Goal: Information Seeking & Learning: Learn about a topic

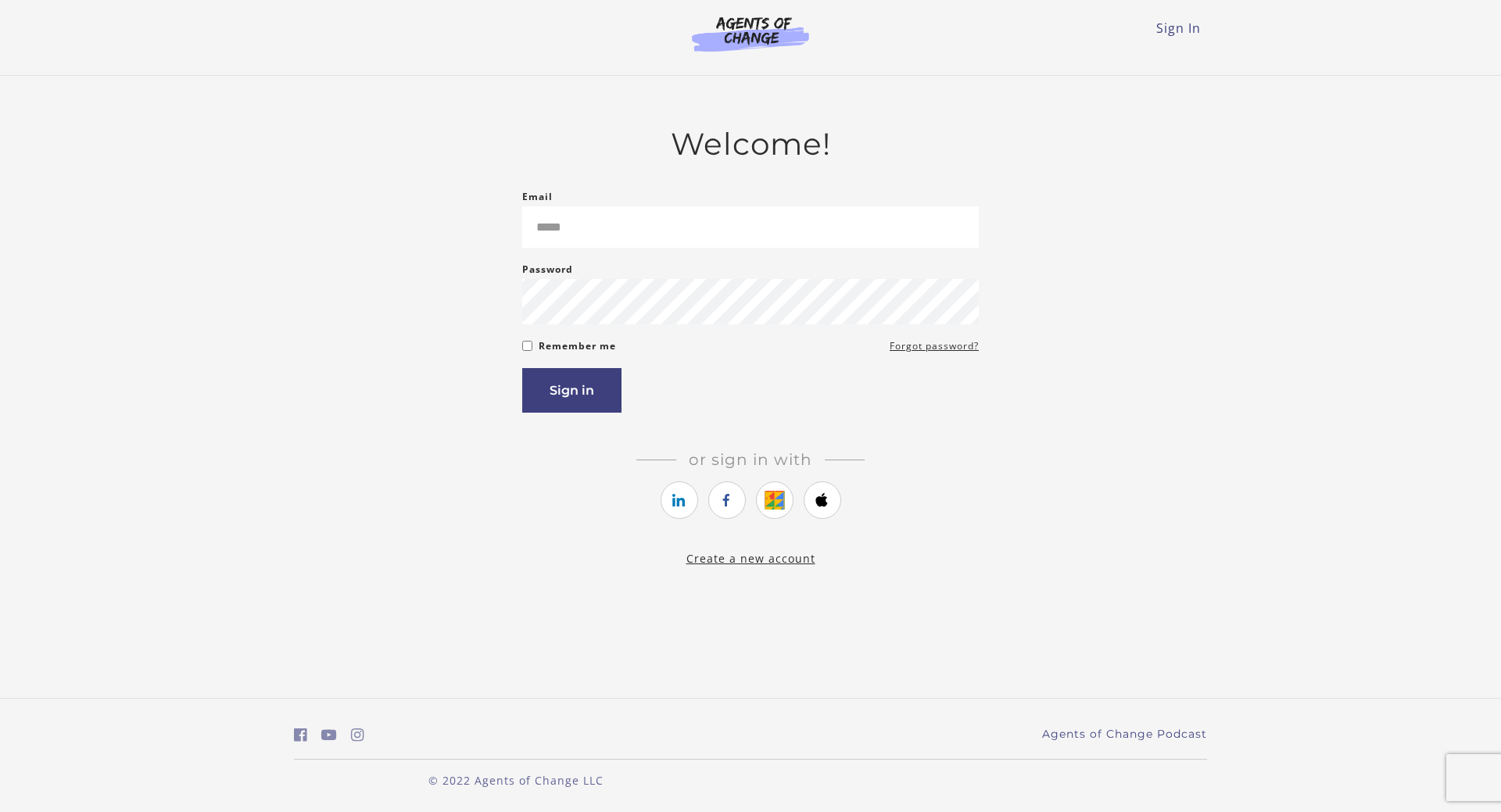
drag, startPoint x: 0, startPoint y: 0, endPoint x: 398, endPoint y: 134, distance: 420.0
click at [398, 134] on main "Welcome! Email Please enter a valid email address Password Password must be at …" at bounding box center [750, 347] width 1501 height 542
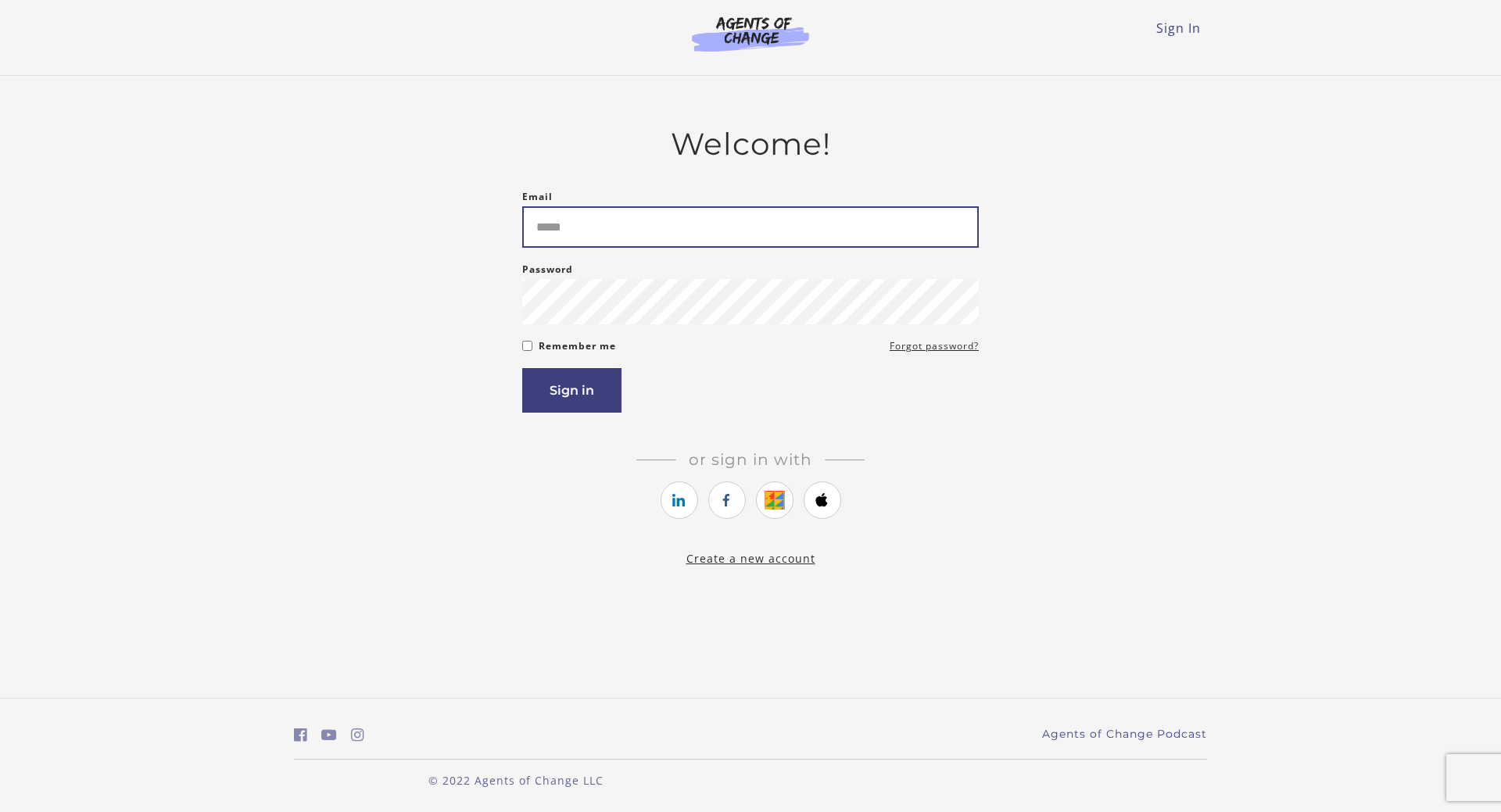
click at [683, 237] on input "Email" at bounding box center [751, 227] width 457 height 42
type input "**********"
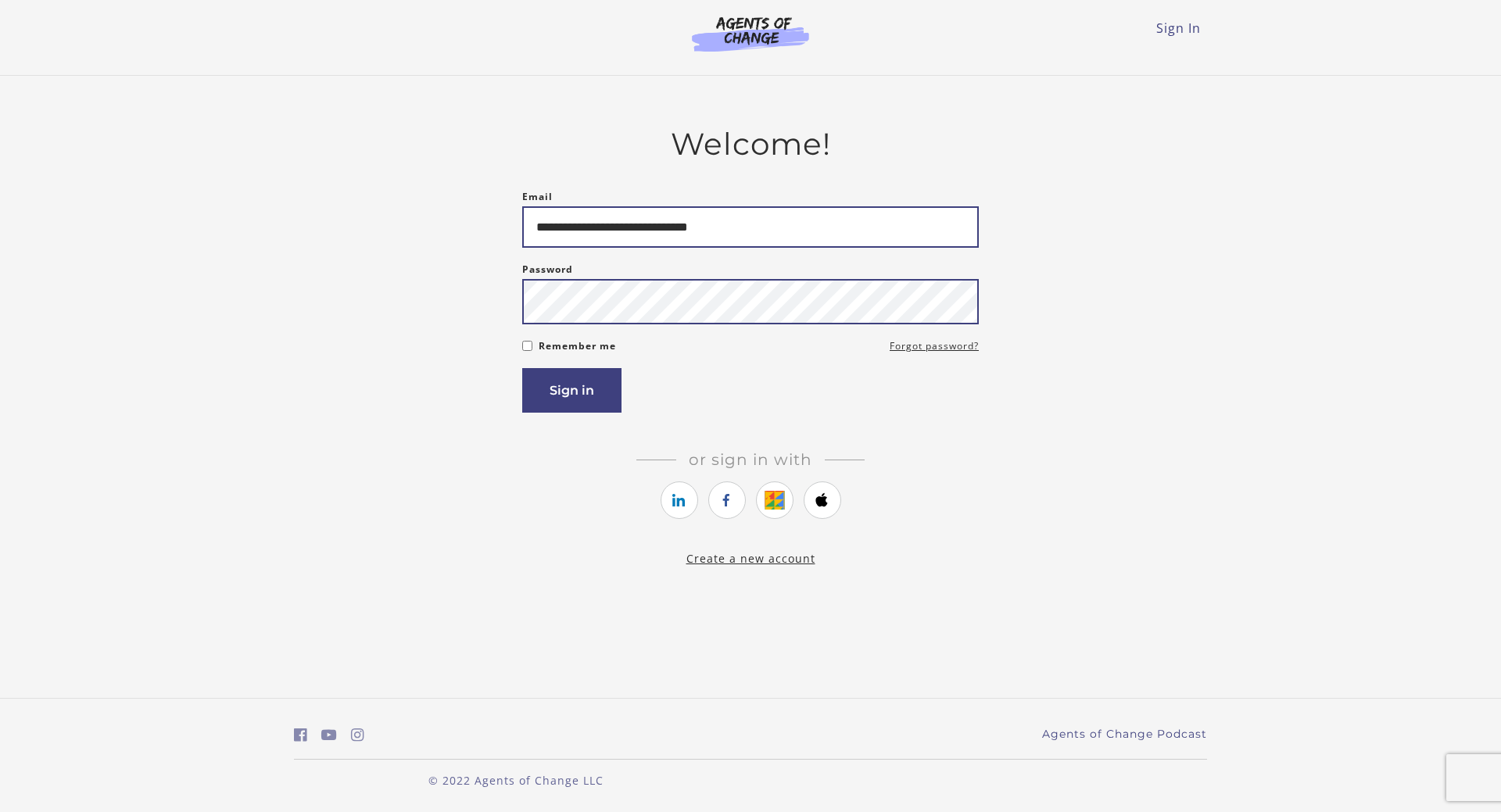
click at [522, 368] on button "Sign in" at bounding box center [572, 391] width 99 height 44
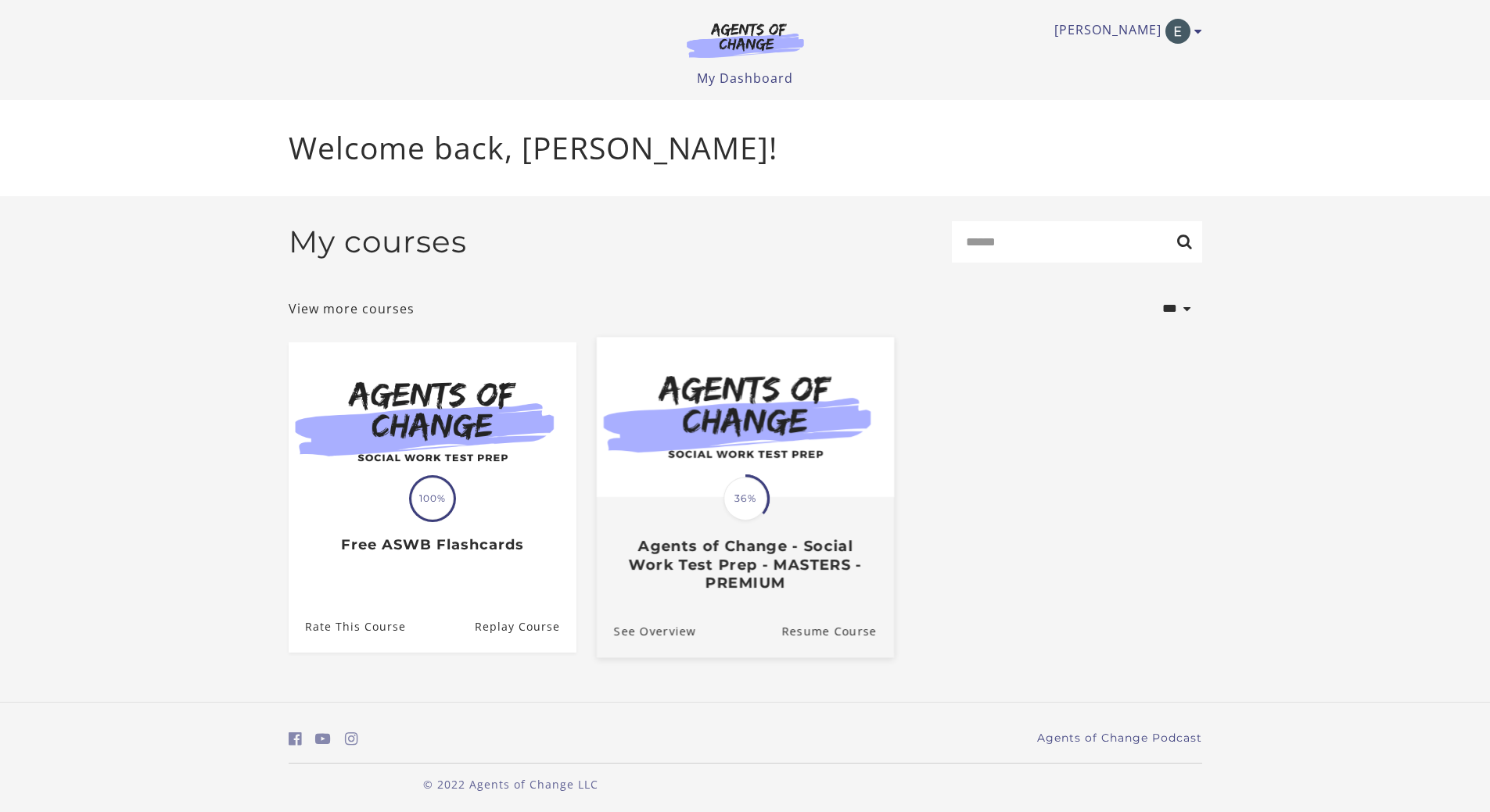
click at [764, 518] on div "Translation missing: en.liquid.partials.dashboard_course_card.progress_descript…" at bounding box center [745, 499] width 49 height 49
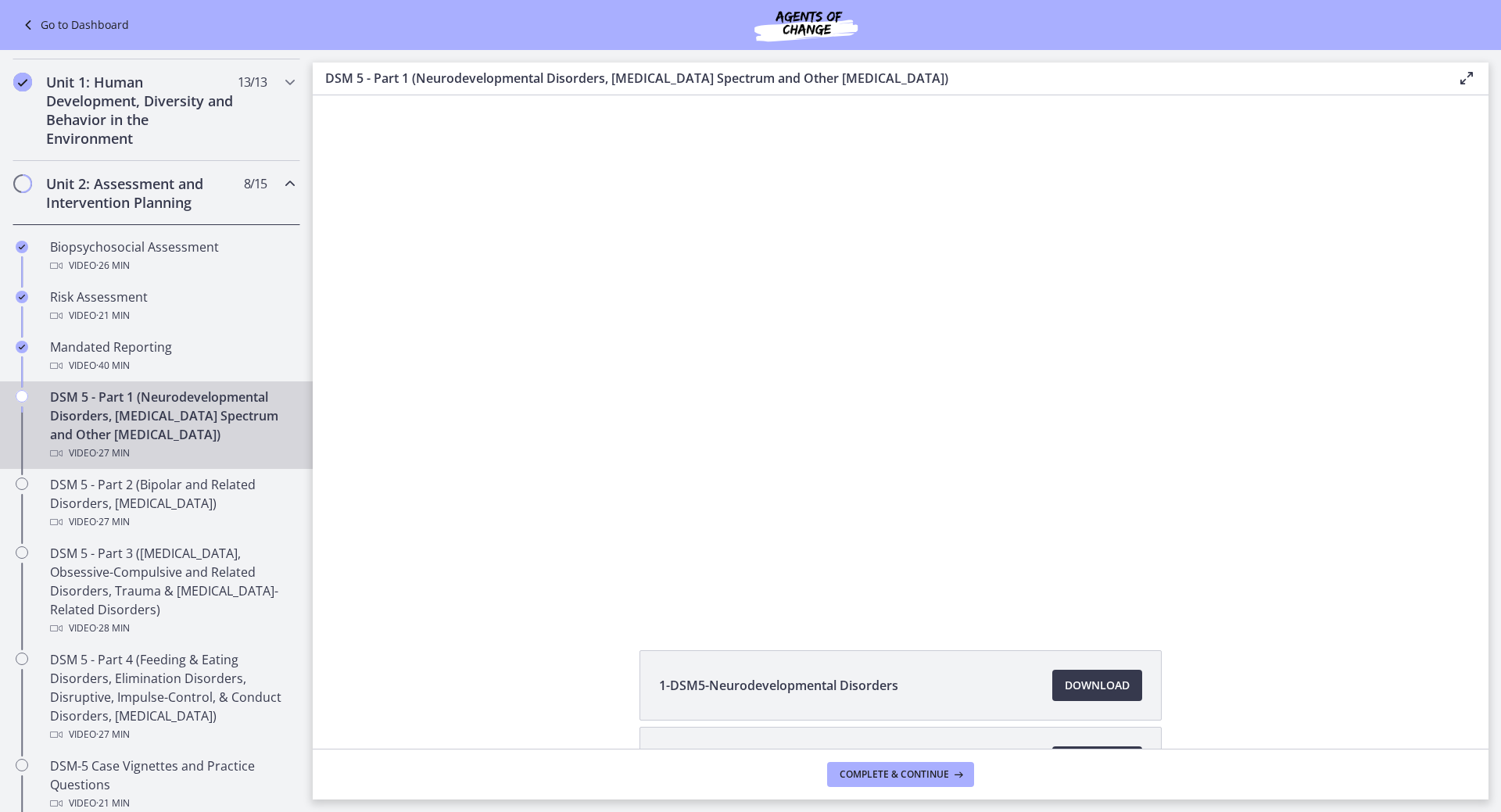
scroll to position [391, 0]
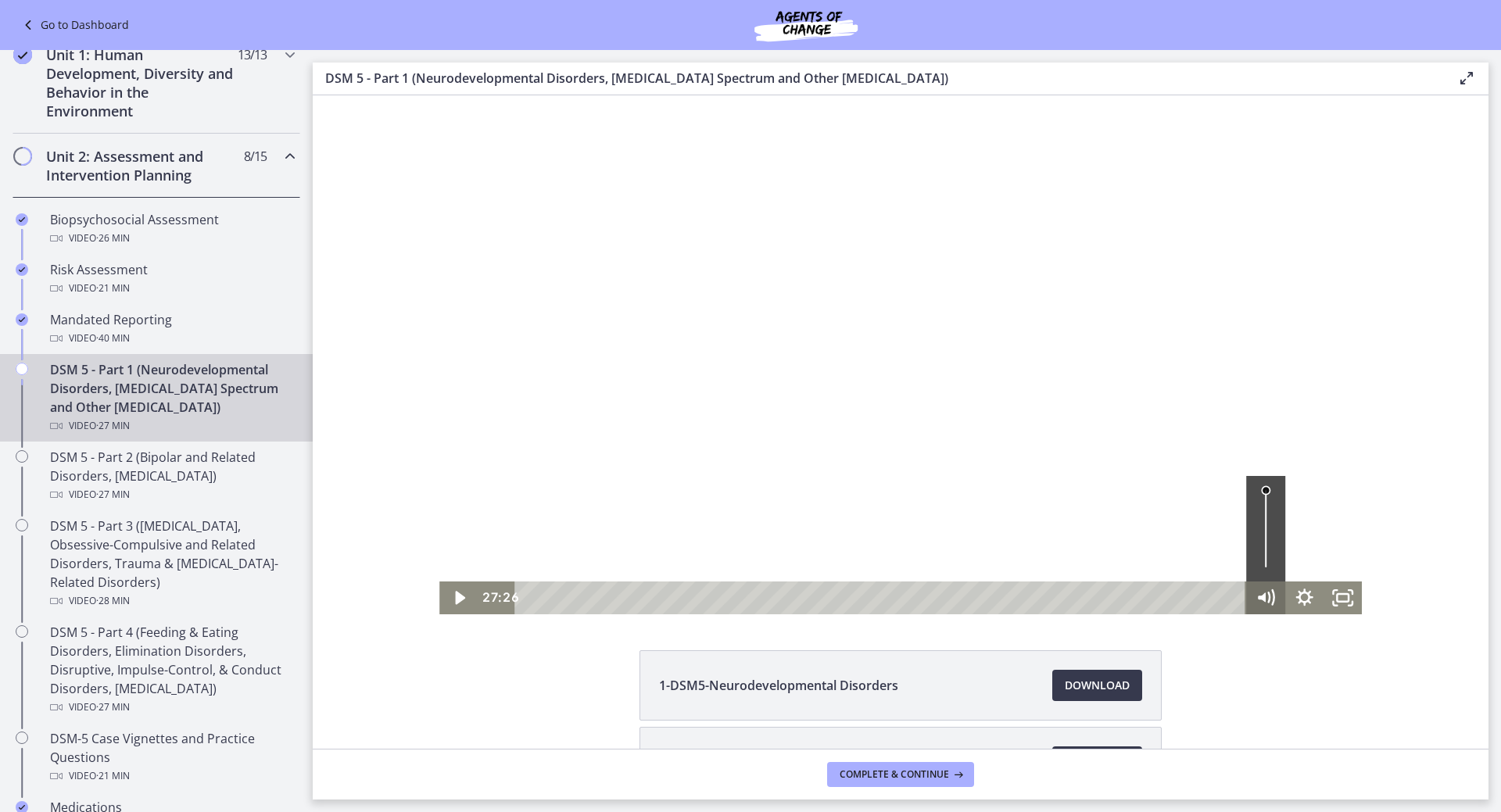
click at [1246, 585] on div "27:26 27:26" at bounding box center [901, 598] width 923 height 33
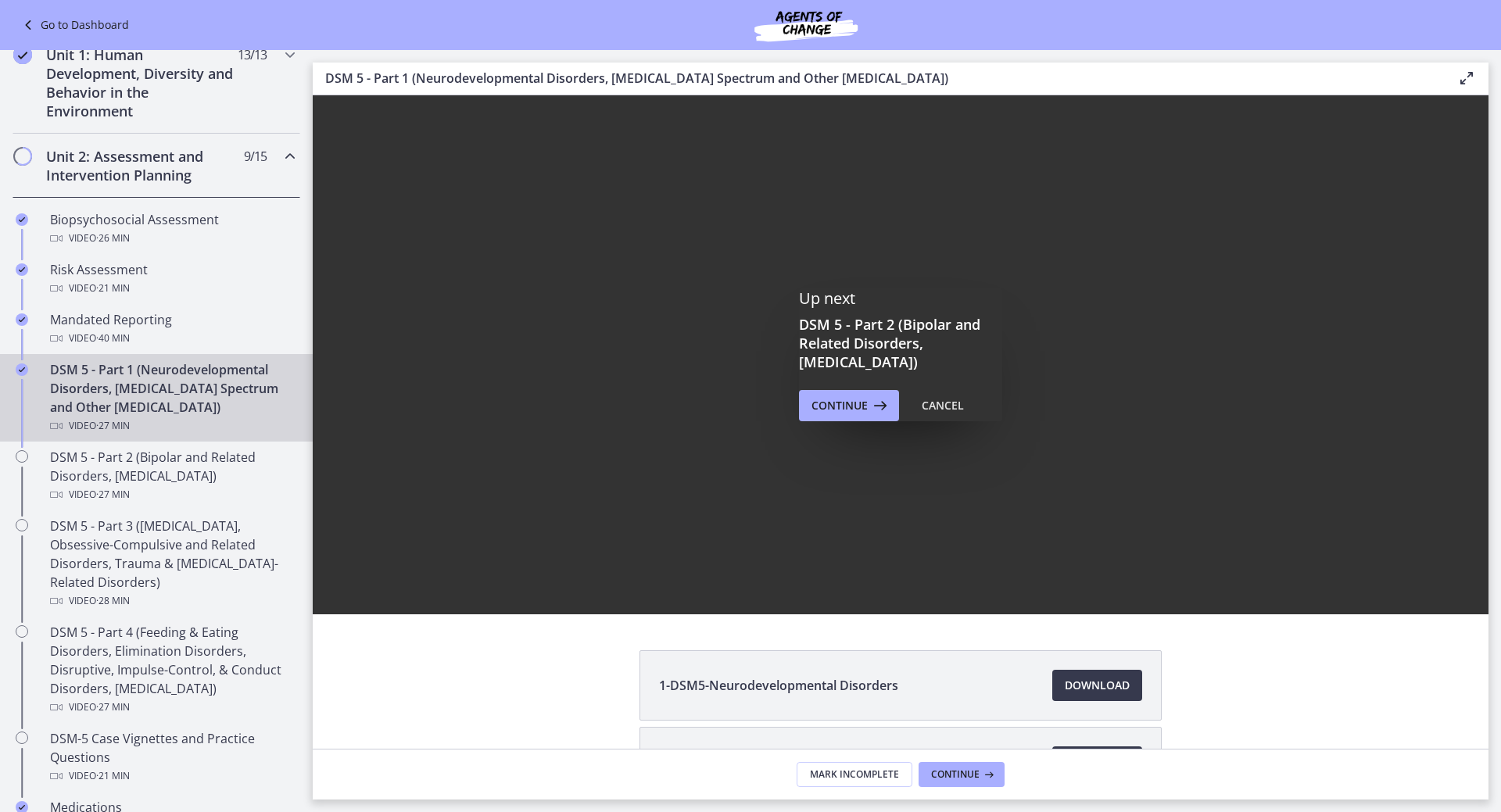
scroll to position [0, 0]
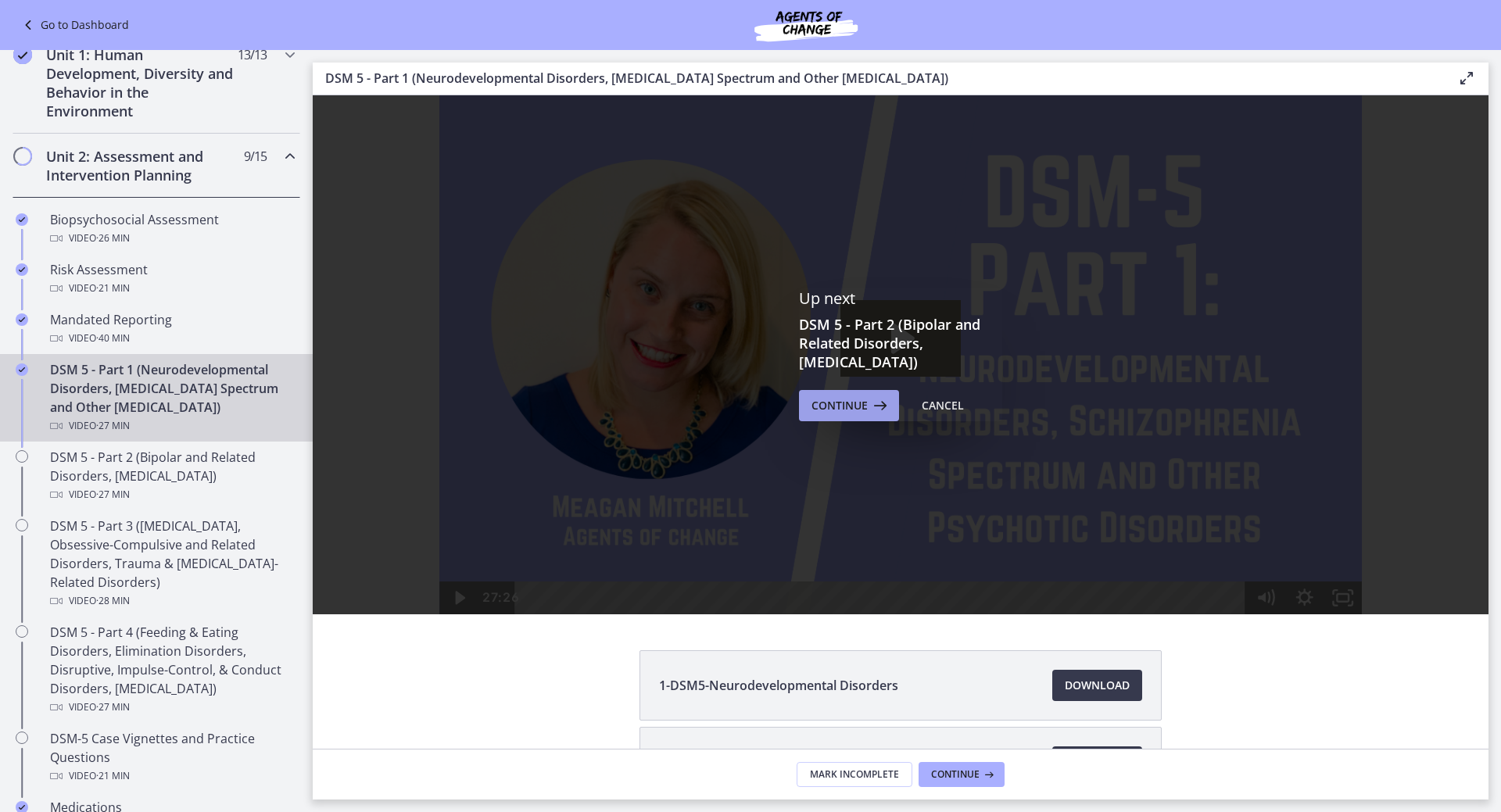
click at [840, 398] on span "Continue" at bounding box center [839, 406] width 57 height 19
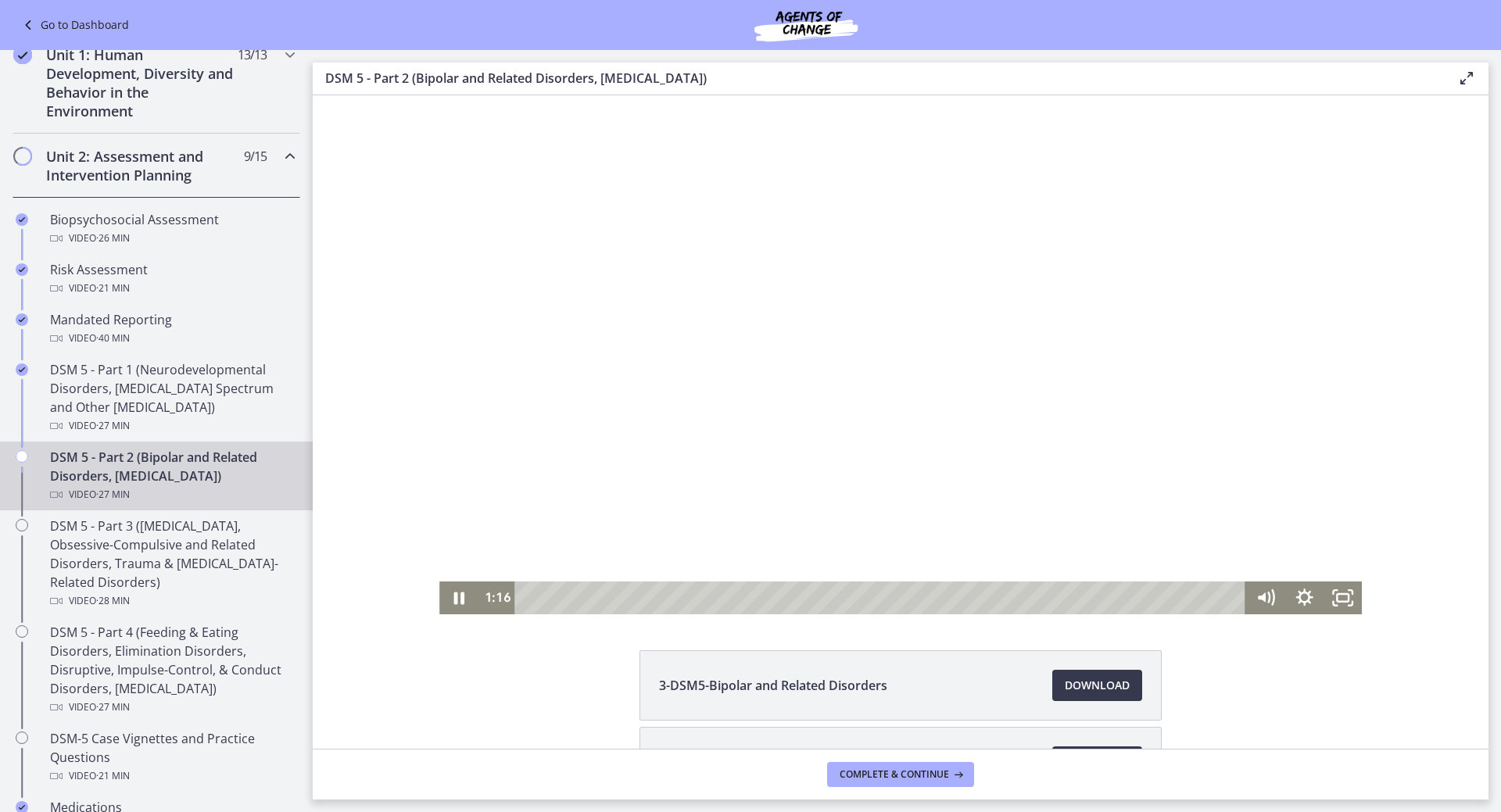
drag, startPoint x: 520, startPoint y: 597, endPoint x: 631, endPoint y: 599, distance: 111.0
click at [568, 599] on div "Playbar" at bounding box center [562, 598] width 11 height 11
drag, startPoint x: 631, startPoint y: 600, endPoint x: 786, endPoint y: 593, distance: 155.2
click at [786, 593] on div "Playbar" at bounding box center [792, 598] width 11 height 11
click at [1254, 584] on div "27:26 27:26" at bounding box center [901, 598] width 923 height 33
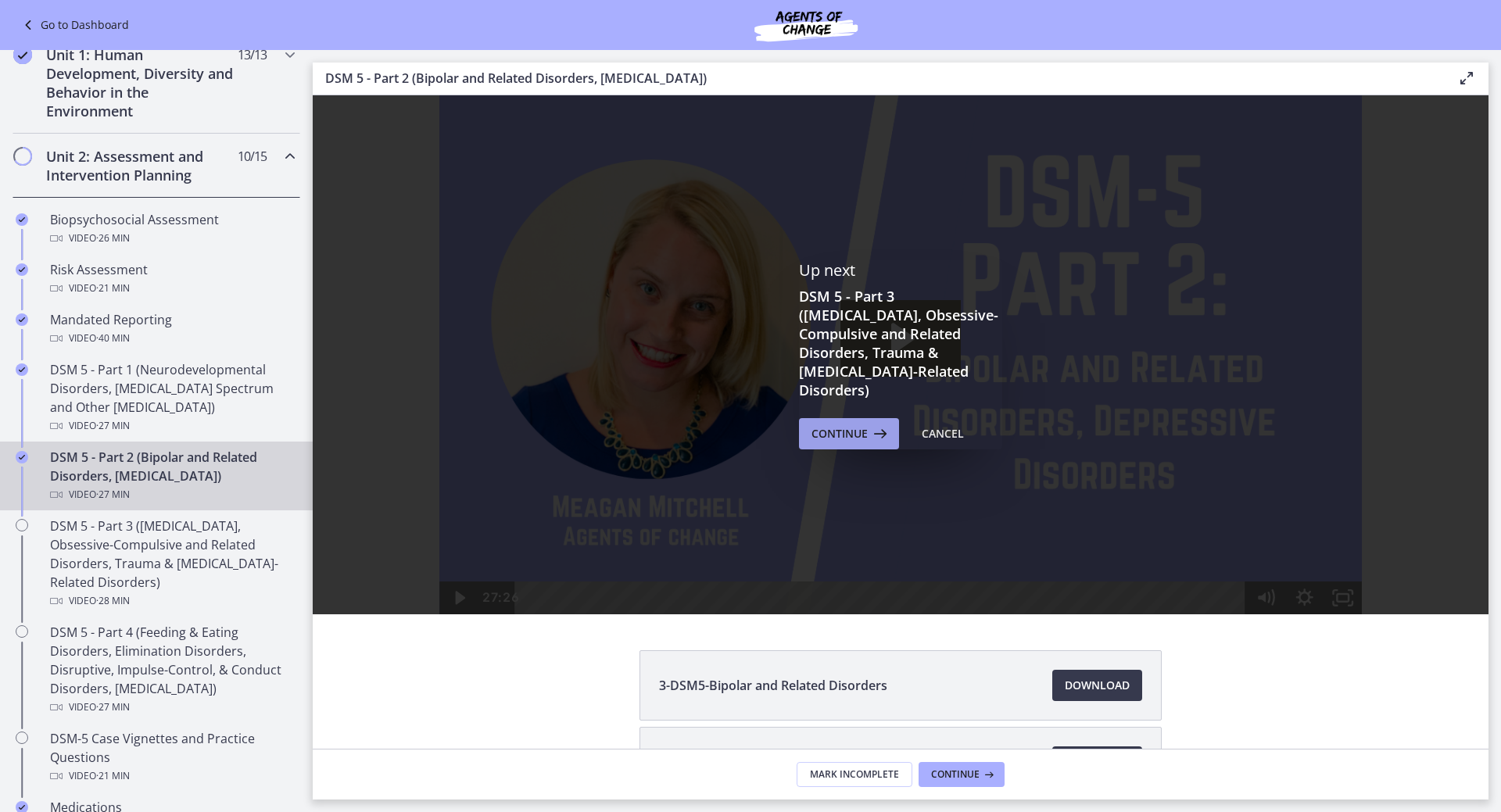
click at [847, 432] on span "Continue" at bounding box center [839, 433] width 57 height 19
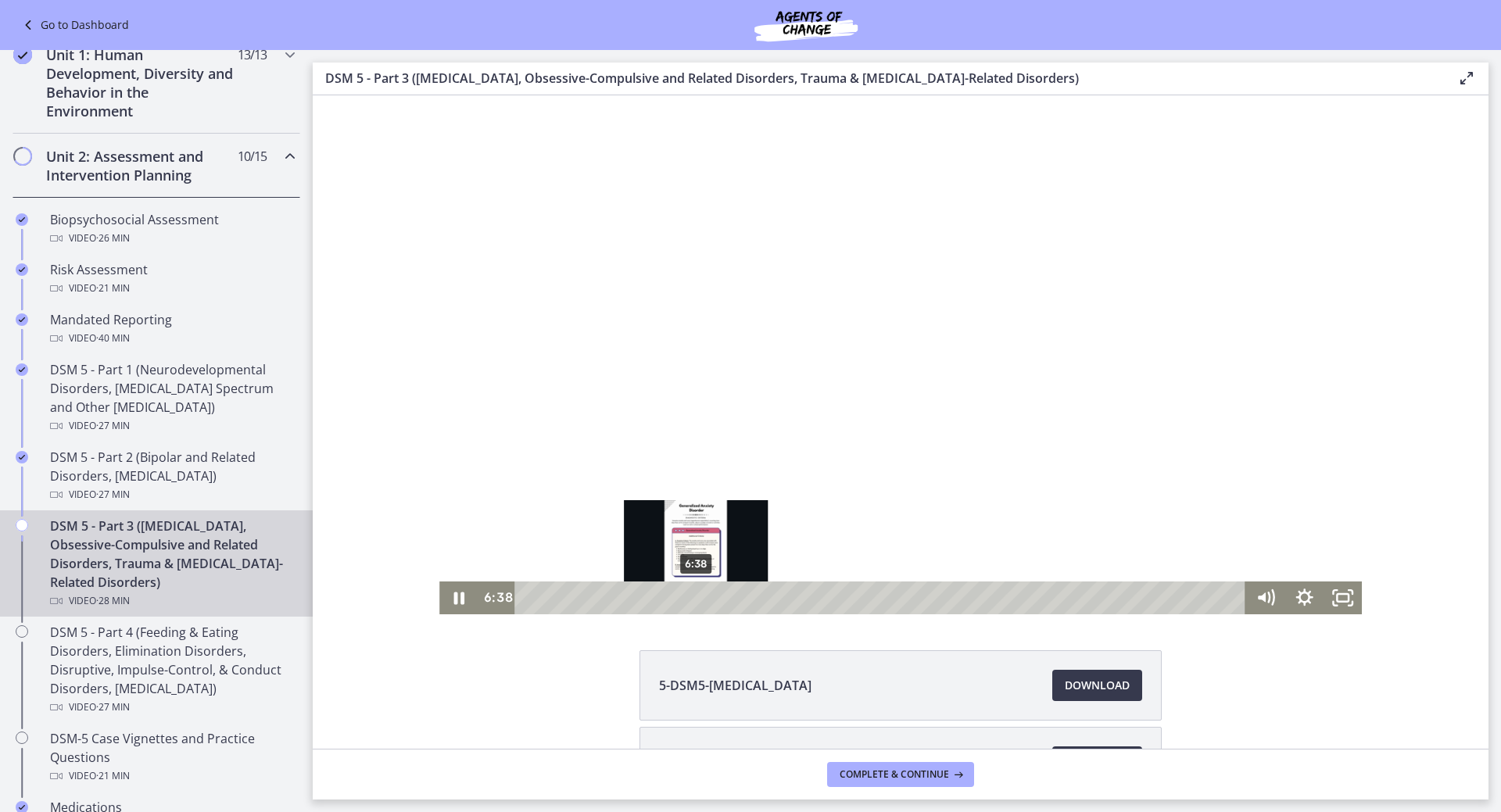
drag, startPoint x: 518, startPoint y: 596, endPoint x: 728, endPoint y: 597, distance: 210.0
click at [701, 597] on div "Playbar" at bounding box center [695, 598] width 11 height 11
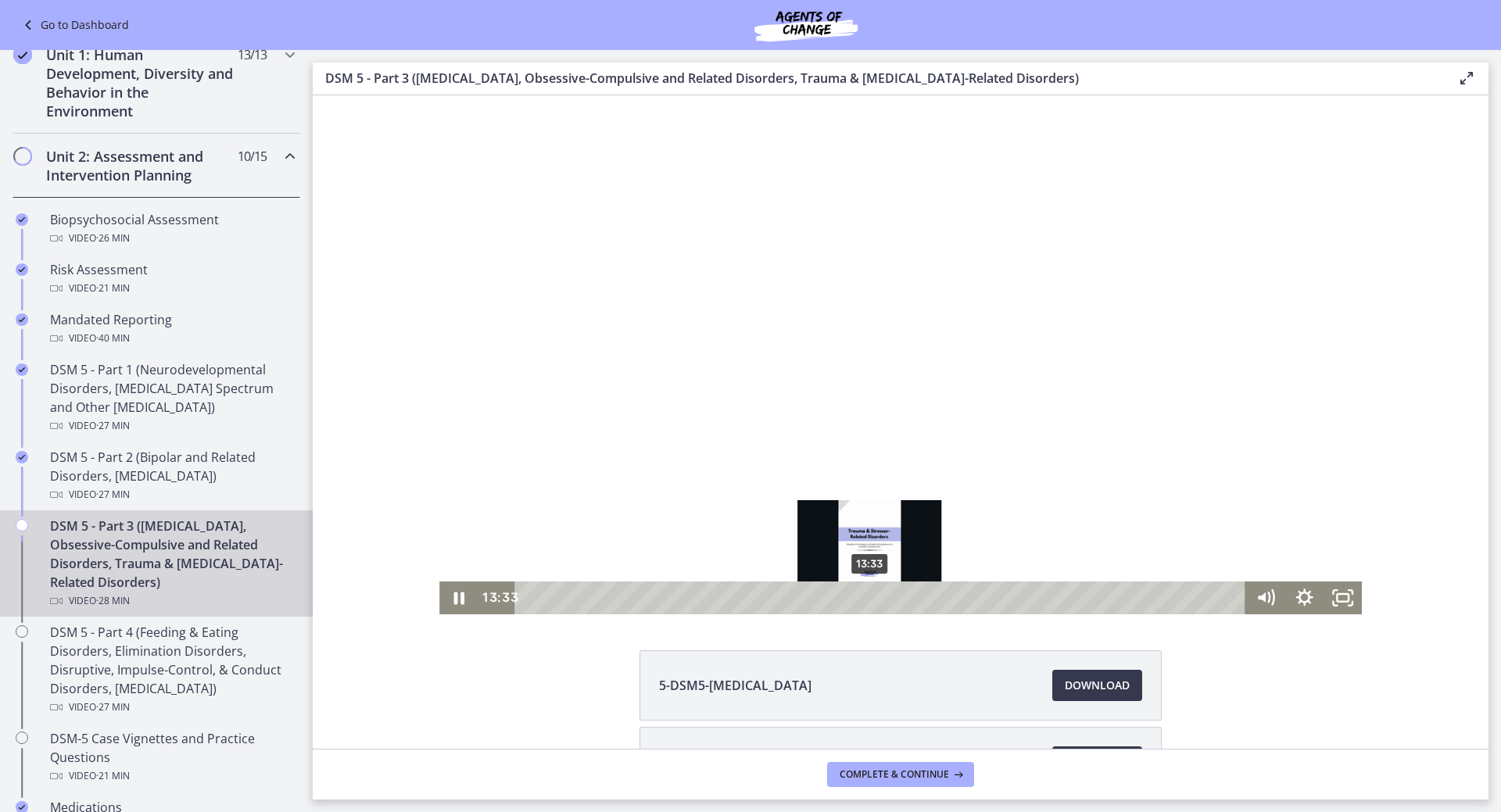
click at [952, 585] on div "13:33" at bounding box center [884, 598] width 708 height 33
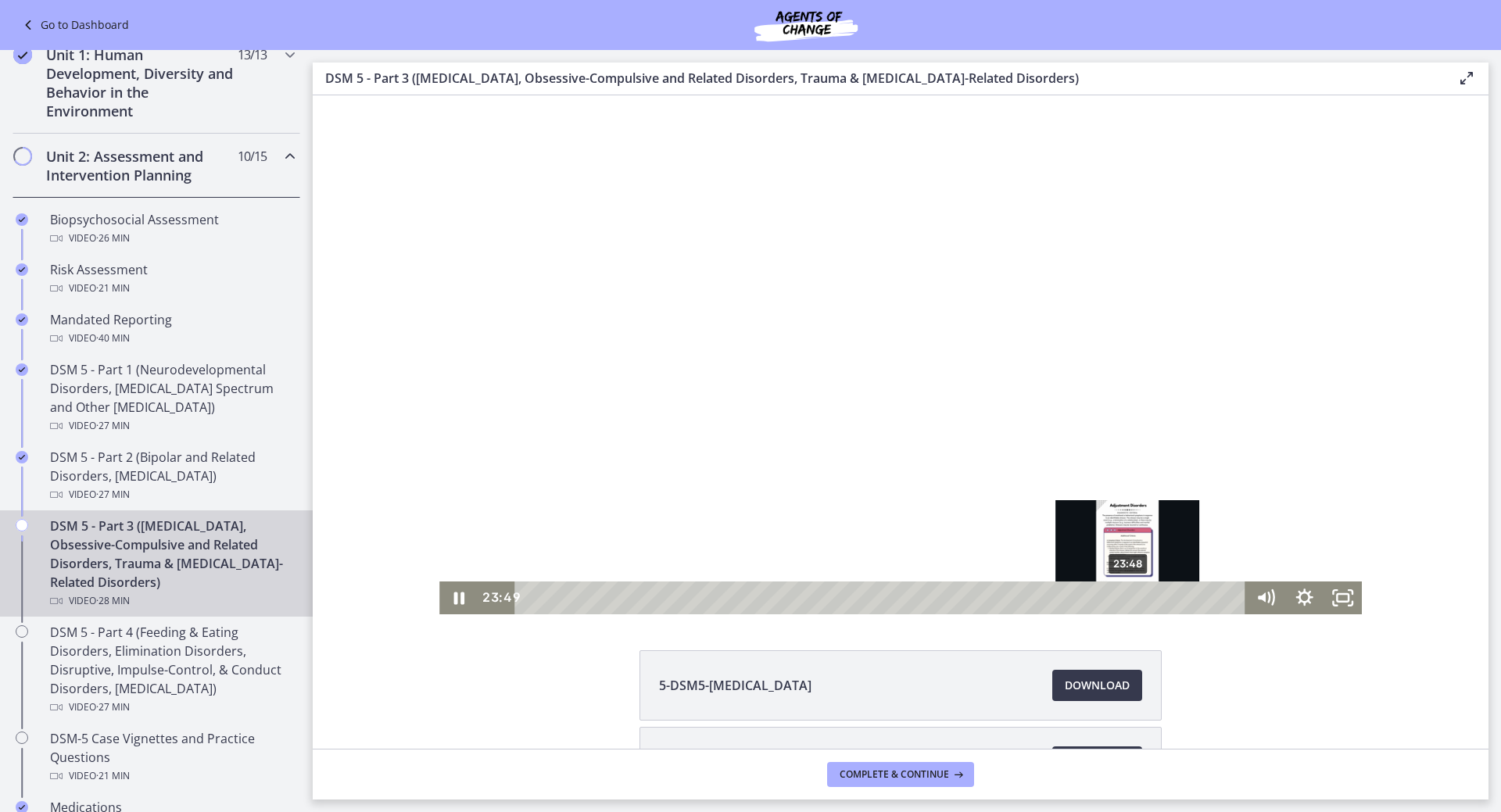
drag, startPoint x: 731, startPoint y: 597, endPoint x: 1125, endPoint y: 594, distance: 394.0
click at [1124, 594] on div "23:48" at bounding box center [884, 598] width 708 height 33
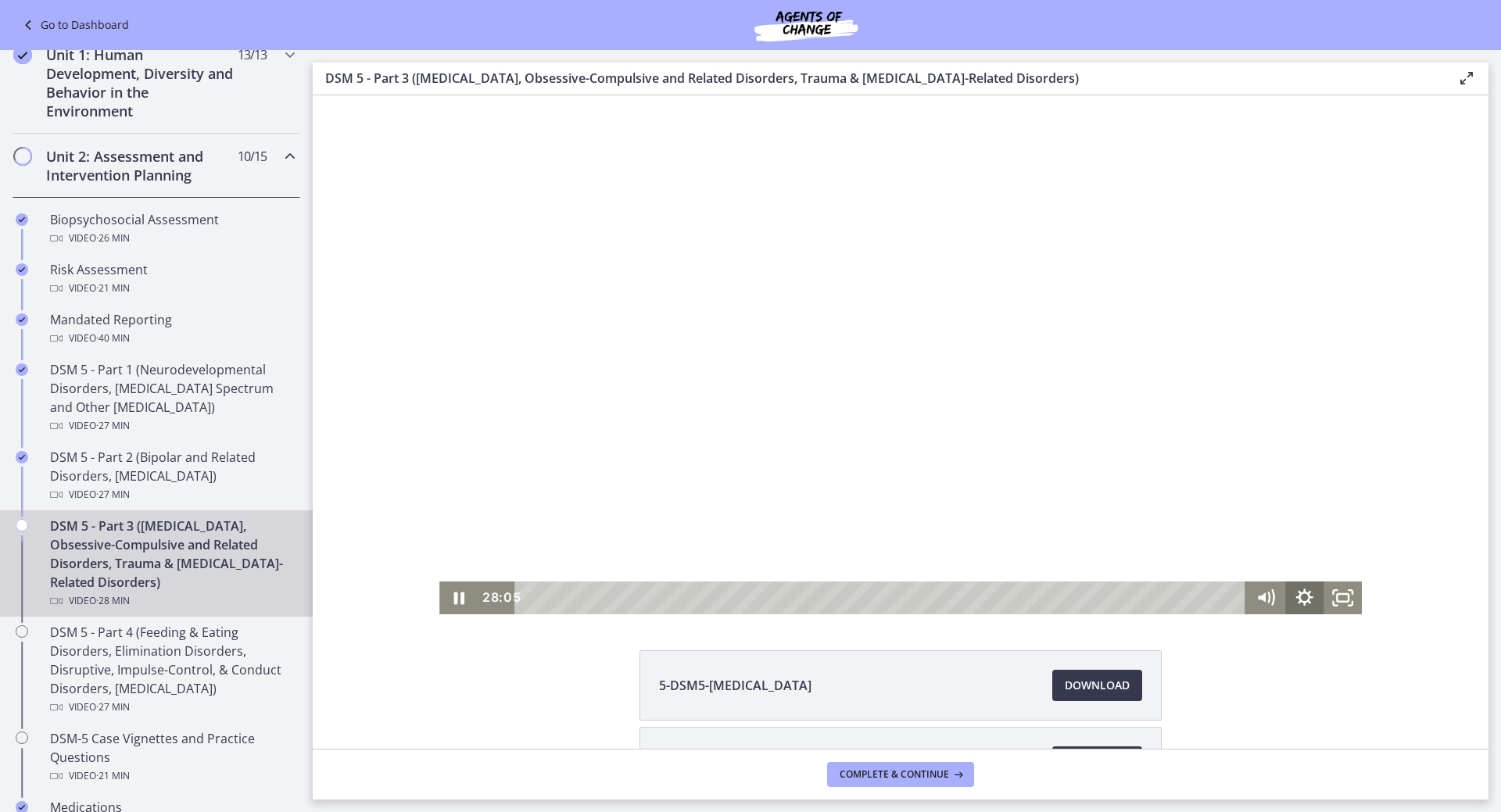
drag, startPoint x: 1126, startPoint y: 599, endPoint x: 1306, endPoint y: 596, distance: 180.0
click at [1306, 596] on div "28:05 28:05" at bounding box center [901, 598] width 923 height 33
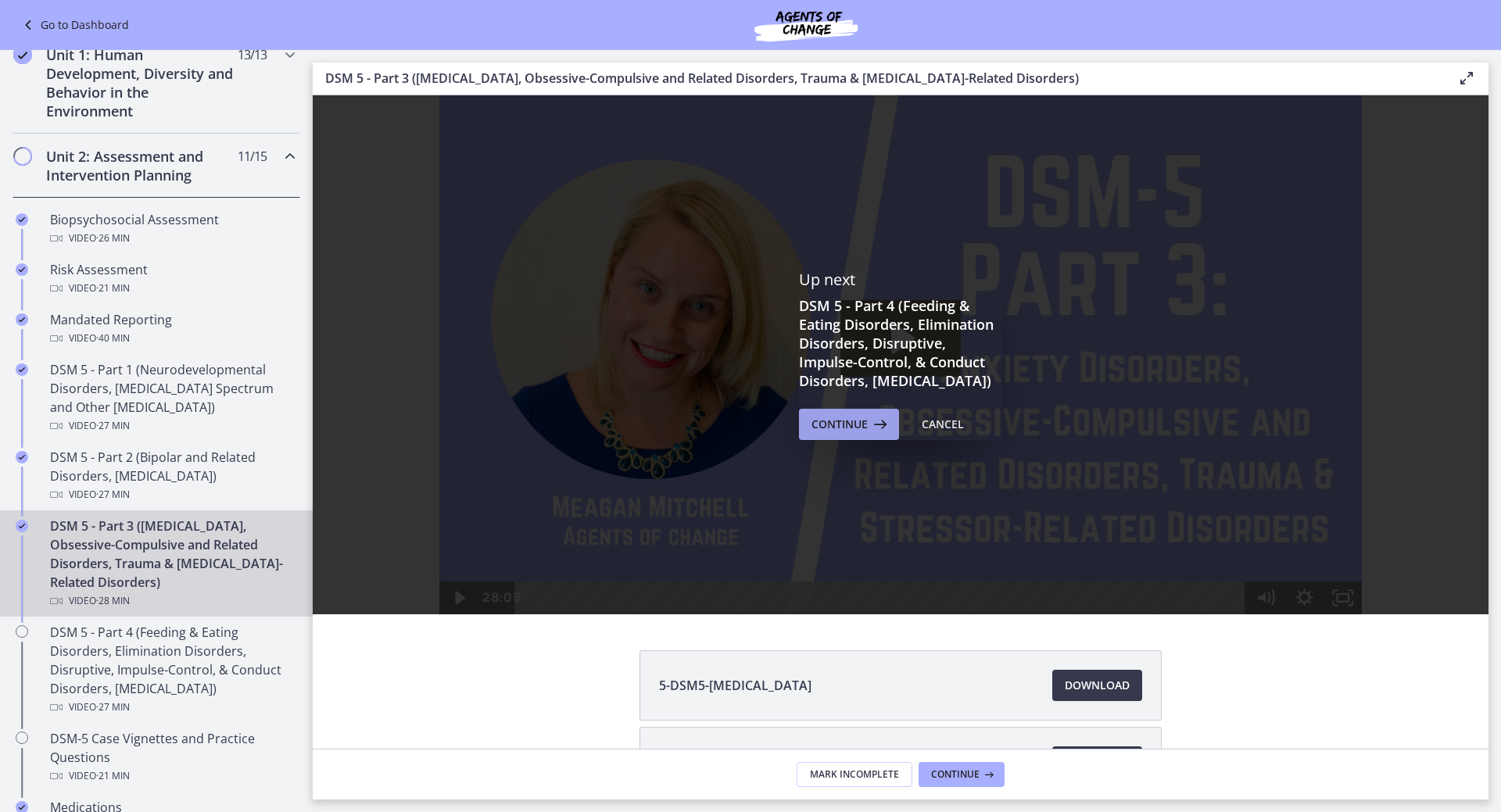
click at [859, 434] on span "Continue" at bounding box center [839, 424] width 57 height 19
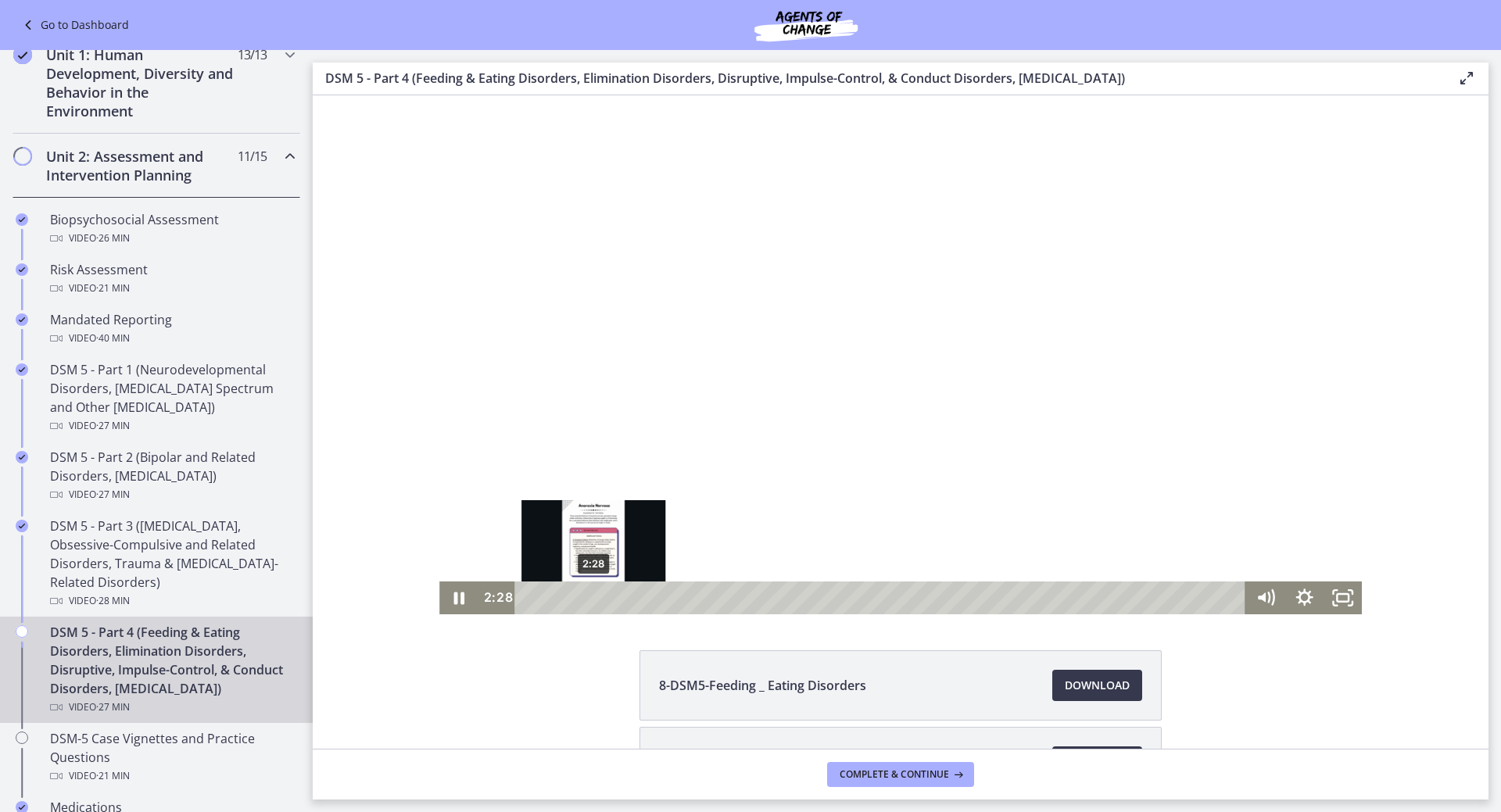
click at [682, 590] on div "2:28" at bounding box center [884, 598] width 708 height 33
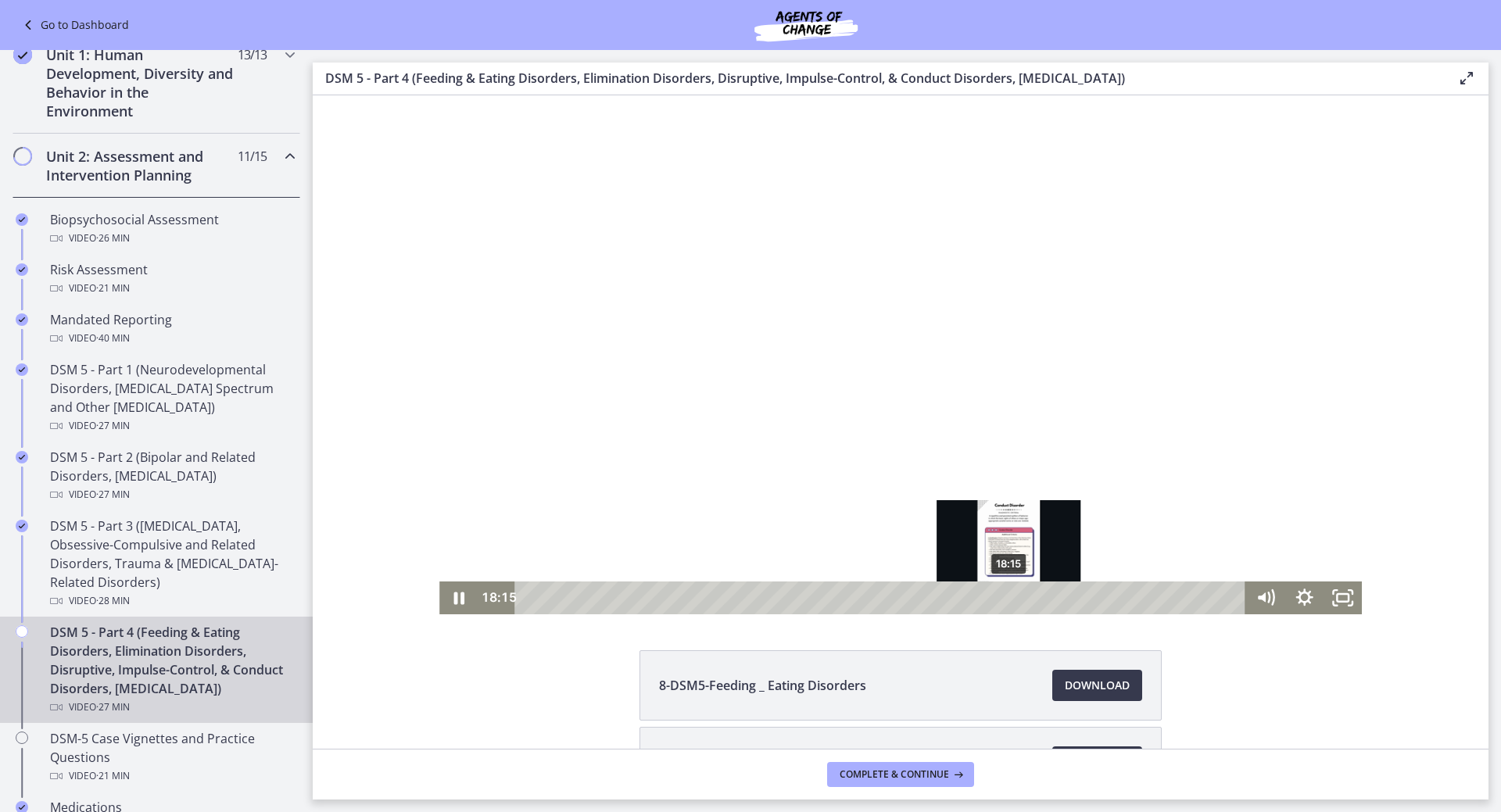
click at [1003, 606] on div "18:15" at bounding box center [884, 598] width 708 height 33
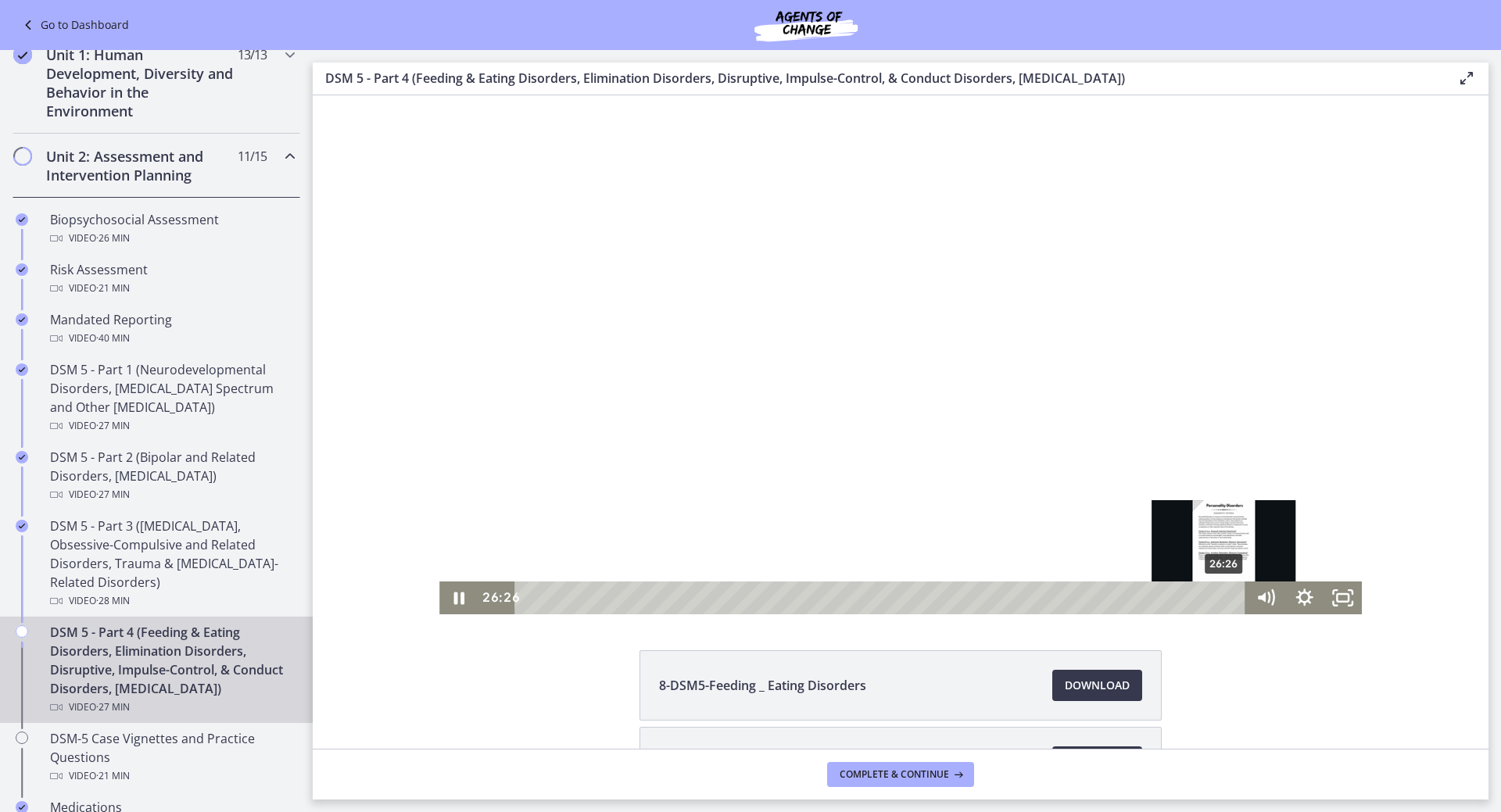
drag, startPoint x: 1006, startPoint y: 599, endPoint x: 1228, endPoint y: 597, distance: 222.0
click at [1225, 597] on div "Playbar" at bounding box center [1224, 598] width 11 height 11
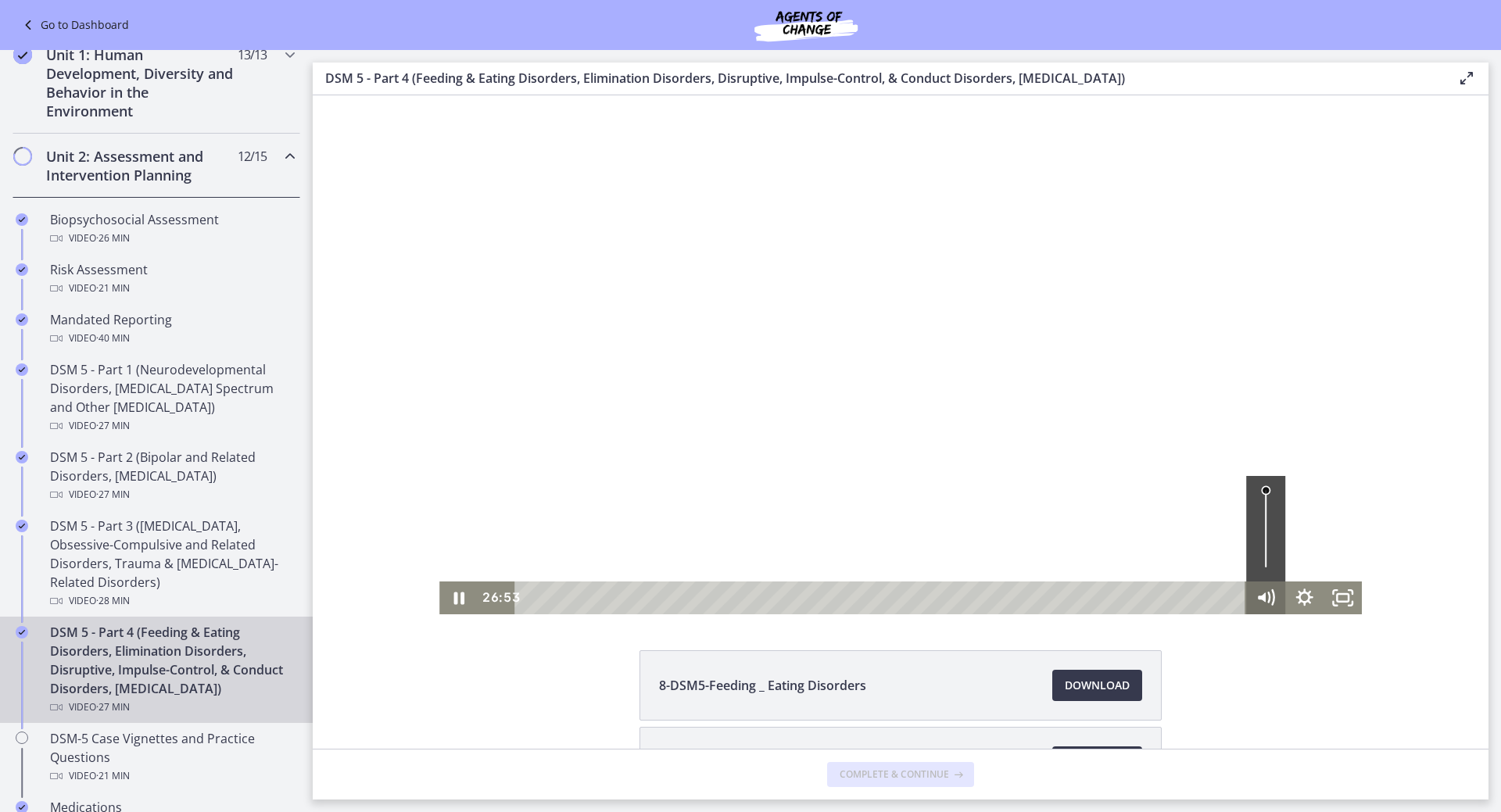
click at [1253, 595] on div "26:53 26:53" at bounding box center [901, 598] width 923 height 33
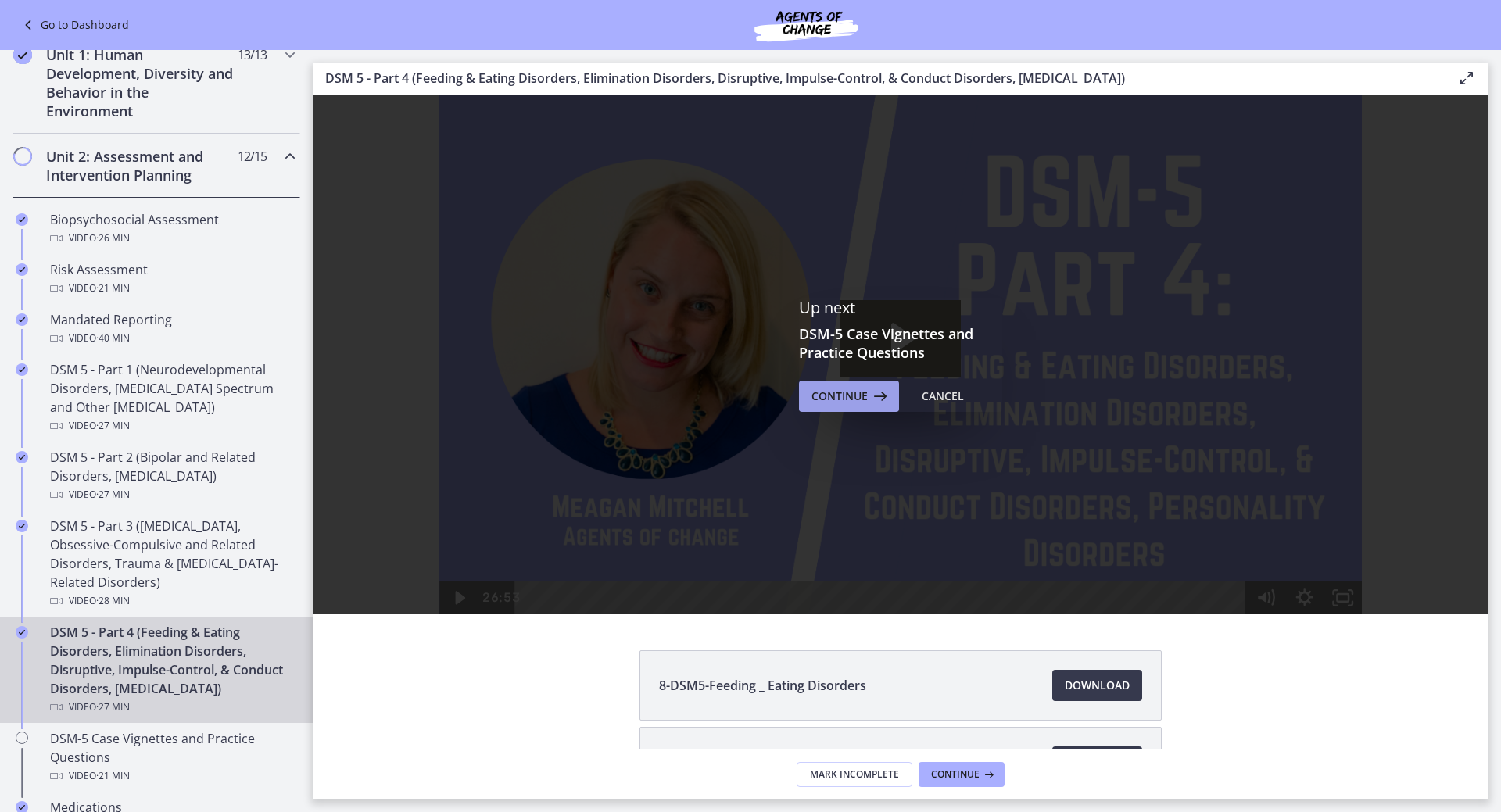
click at [848, 397] on span "Continue" at bounding box center [839, 396] width 57 height 19
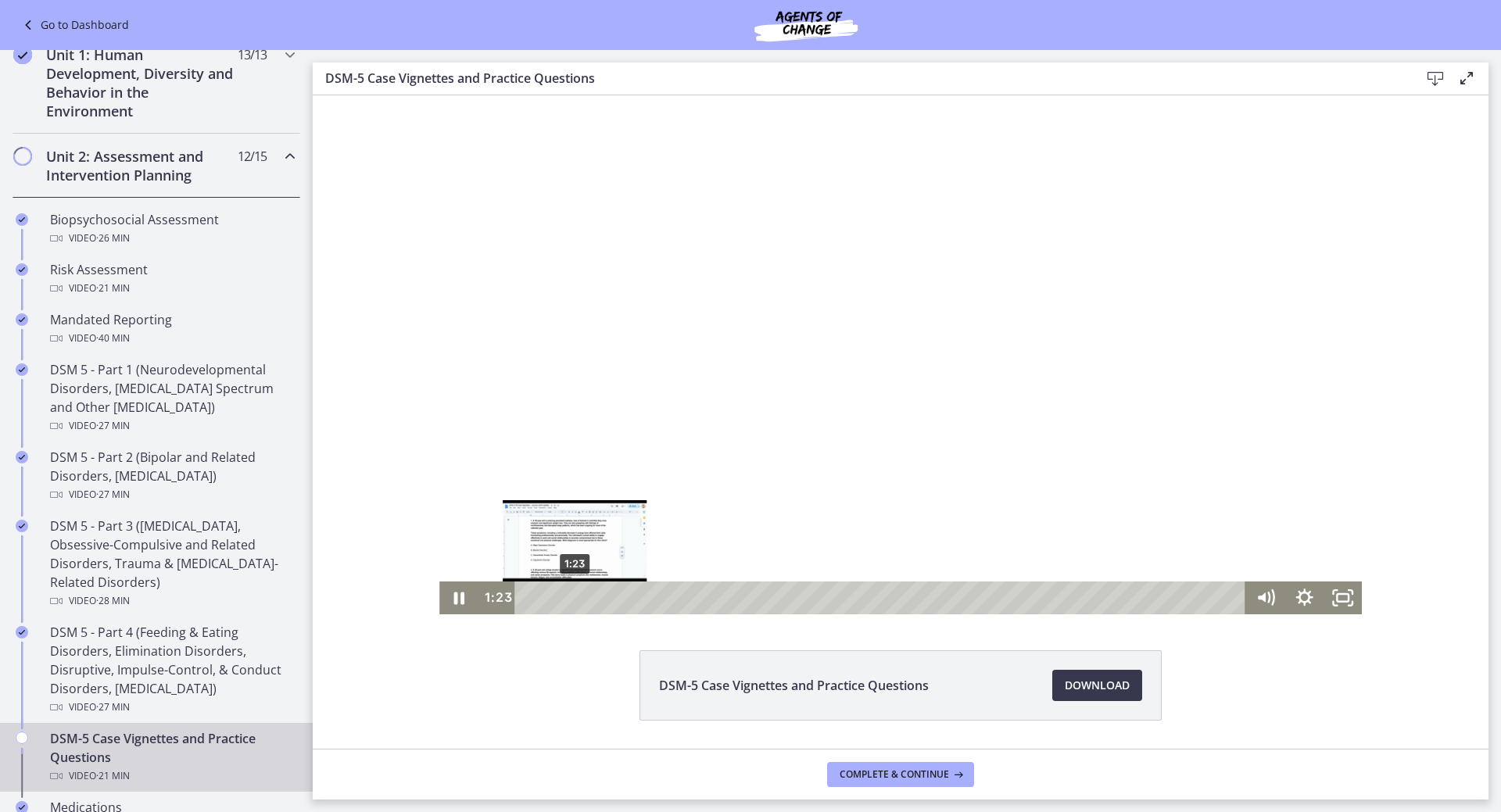
click at [728, 604] on div "1:23" at bounding box center [884, 598] width 708 height 33
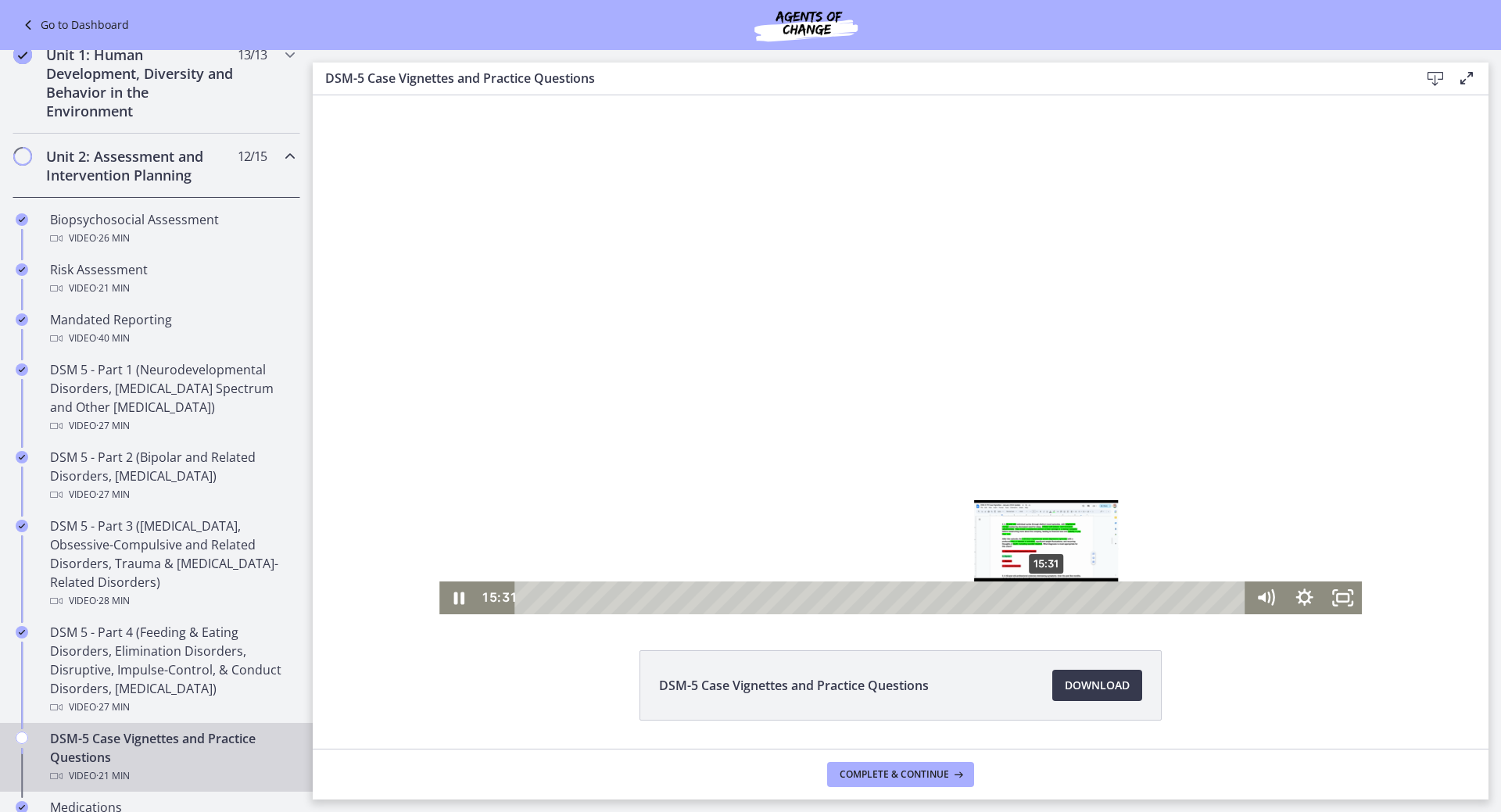
drag, startPoint x: 526, startPoint y: 601, endPoint x: 1056, endPoint y: 599, distance: 530.0
click at [1056, 599] on div "15:31" at bounding box center [884, 598] width 708 height 33
drag, startPoint x: 1056, startPoint y: 599, endPoint x: 1172, endPoint y: 600, distance: 116.0
click at [1103, 600] on div "Playbar" at bounding box center [1097, 598] width 11 height 11
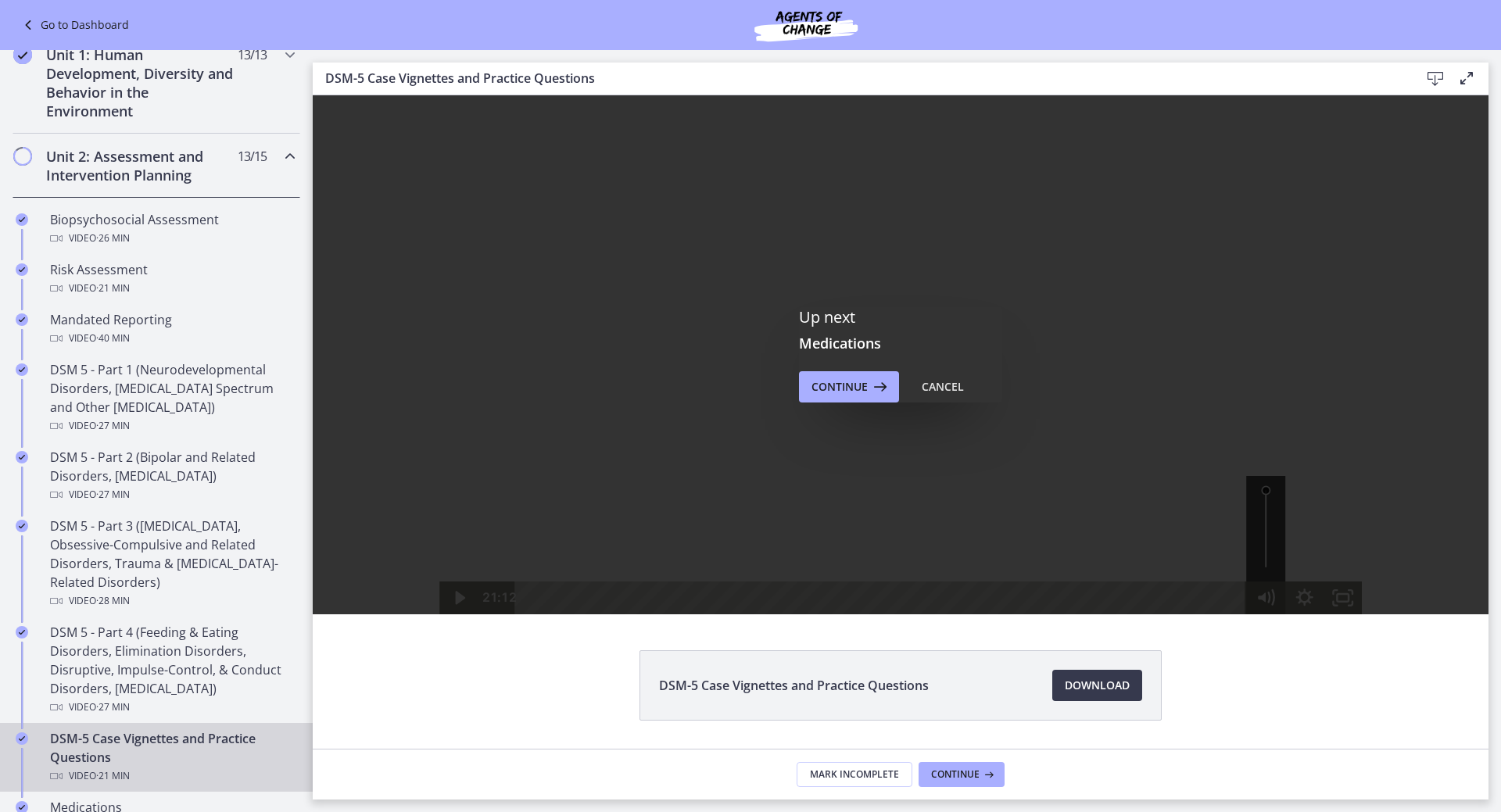
drag, startPoint x: 1172, startPoint y: 600, endPoint x: 1253, endPoint y: 603, distance: 81.1
click at [1253, 603] on div "21:12 21:12" at bounding box center [901, 598] width 923 height 33
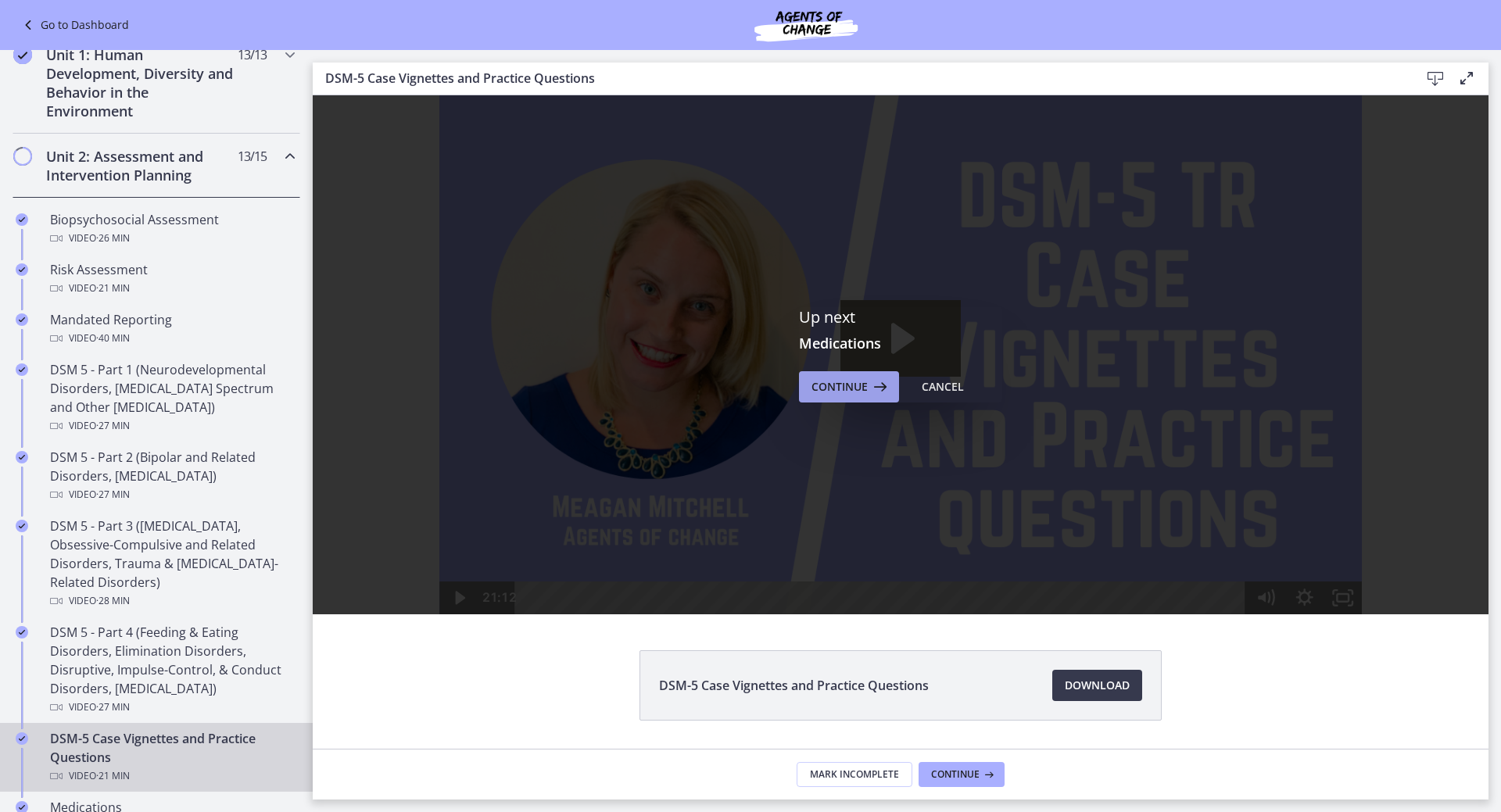
click at [834, 391] on span "Continue" at bounding box center [839, 386] width 57 height 19
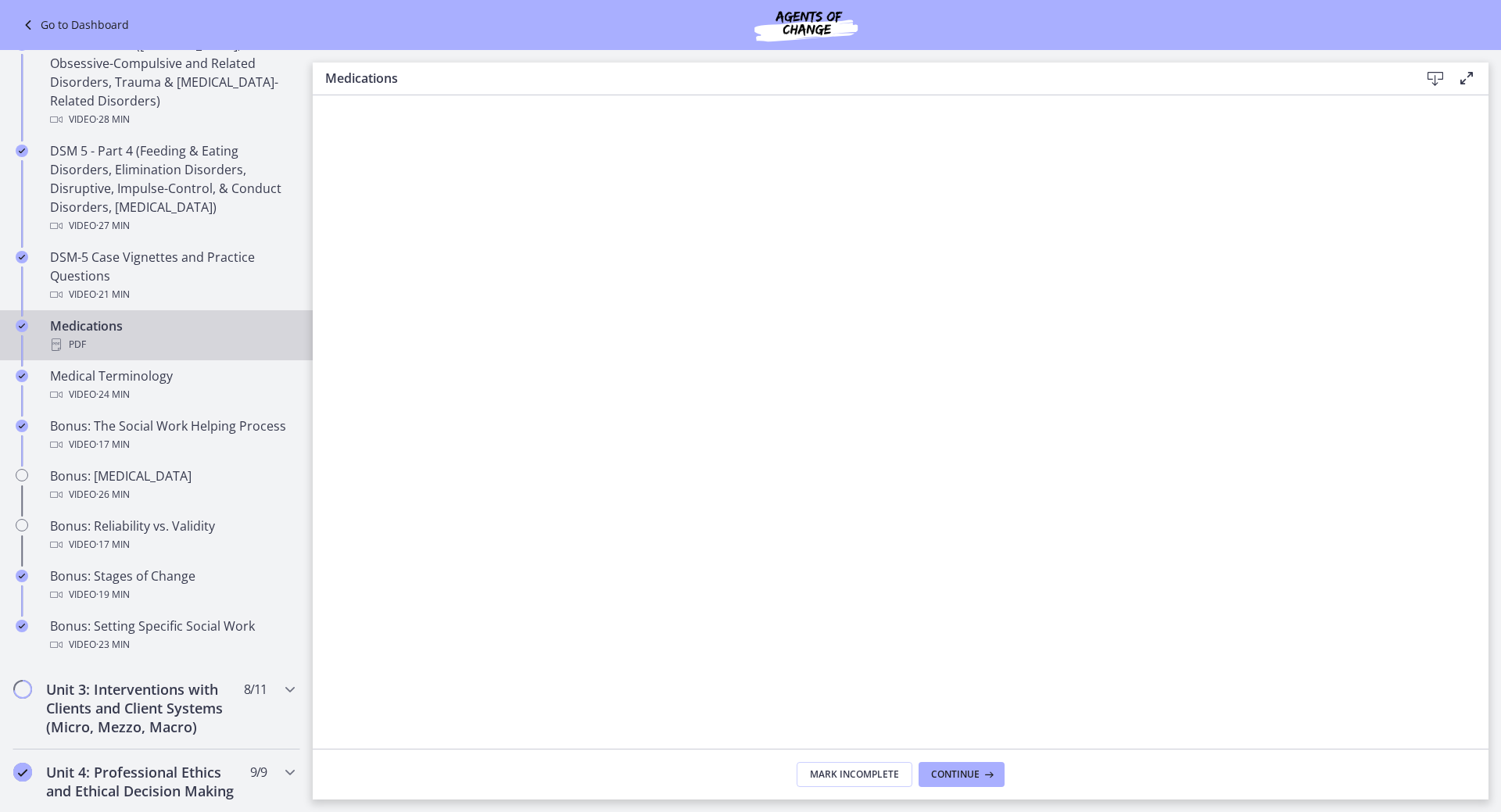
scroll to position [1017, 0]
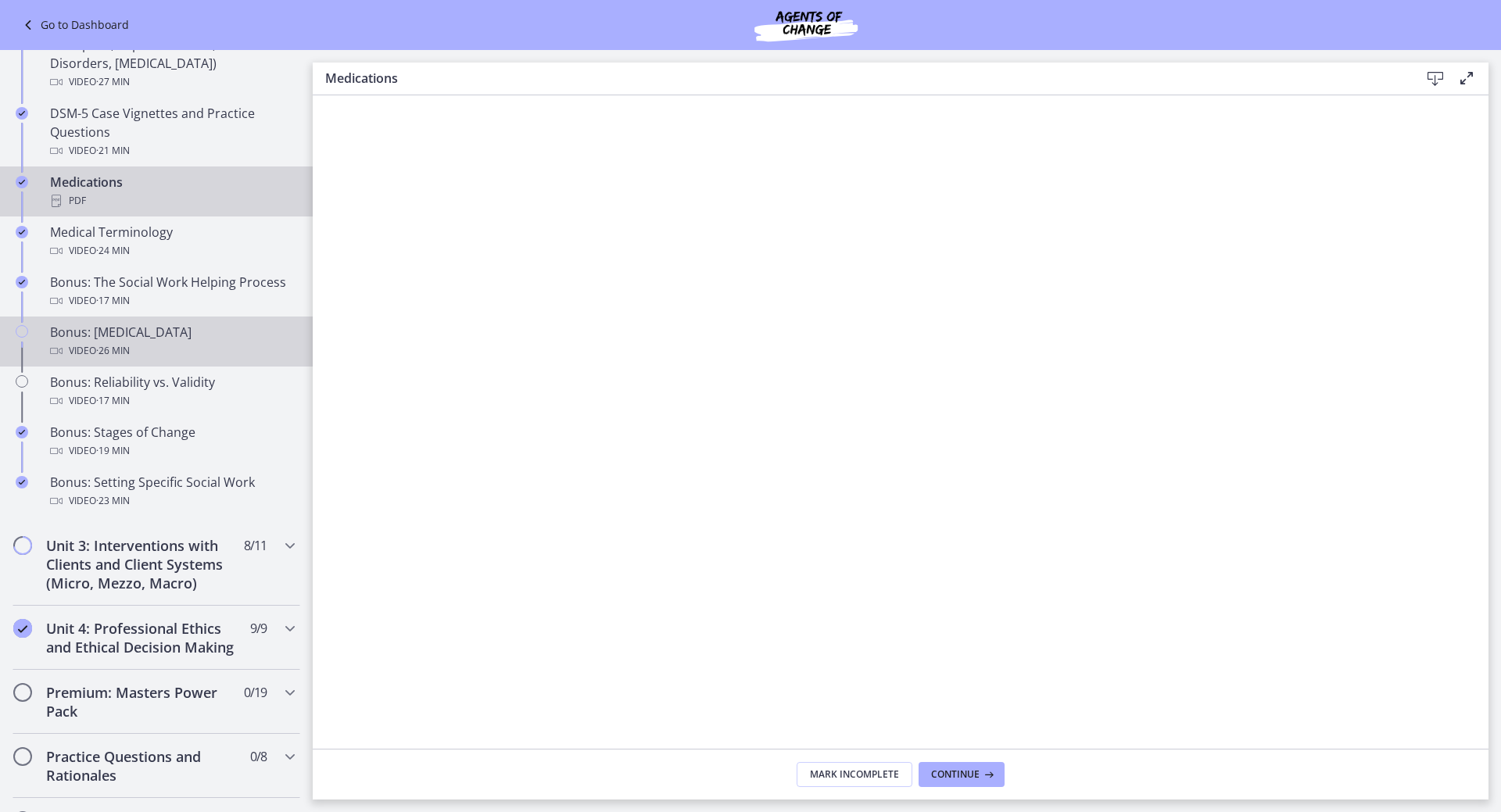
click at [133, 335] on div "Bonus: [MEDICAL_DATA] Video · 26 min" at bounding box center [171, 342] width 244 height 37
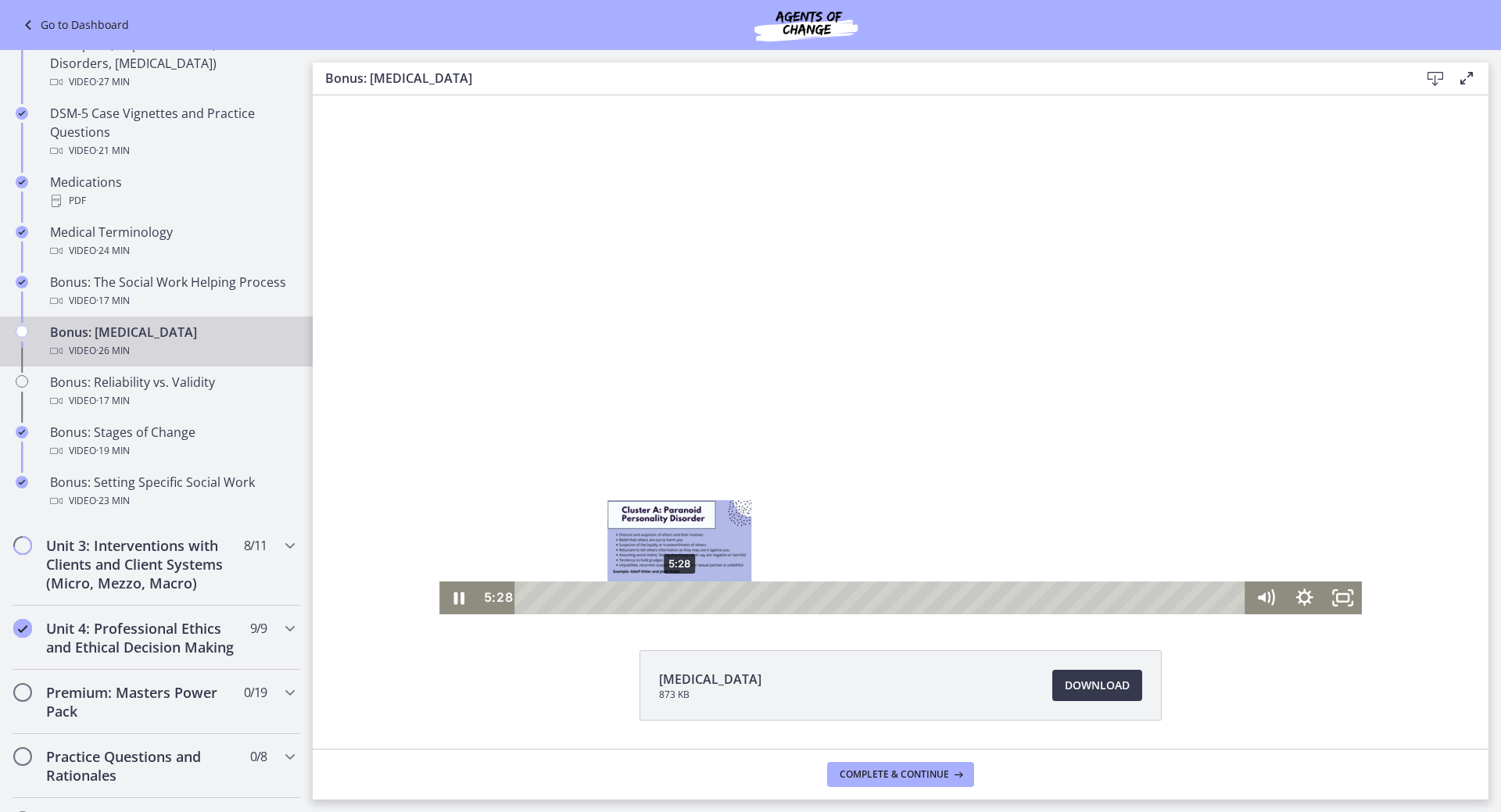
click at [674, 596] on div "5:28" at bounding box center [884, 598] width 708 height 33
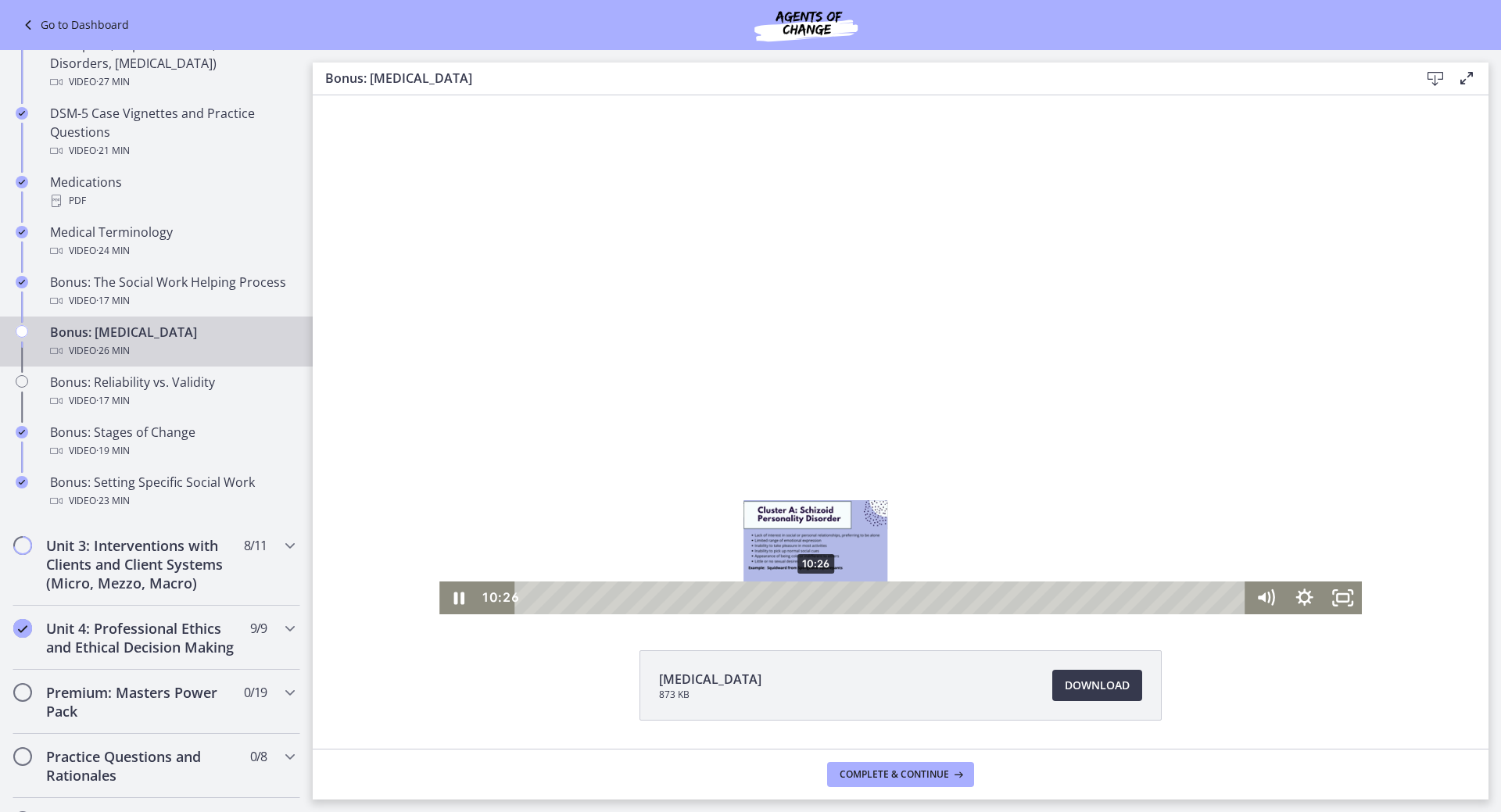
drag, startPoint x: 673, startPoint y: 597, endPoint x: 810, endPoint y: 593, distance: 137.1
click at [810, 593] on div "Playbar" at bounding box center [816, 598] width 11 height 11
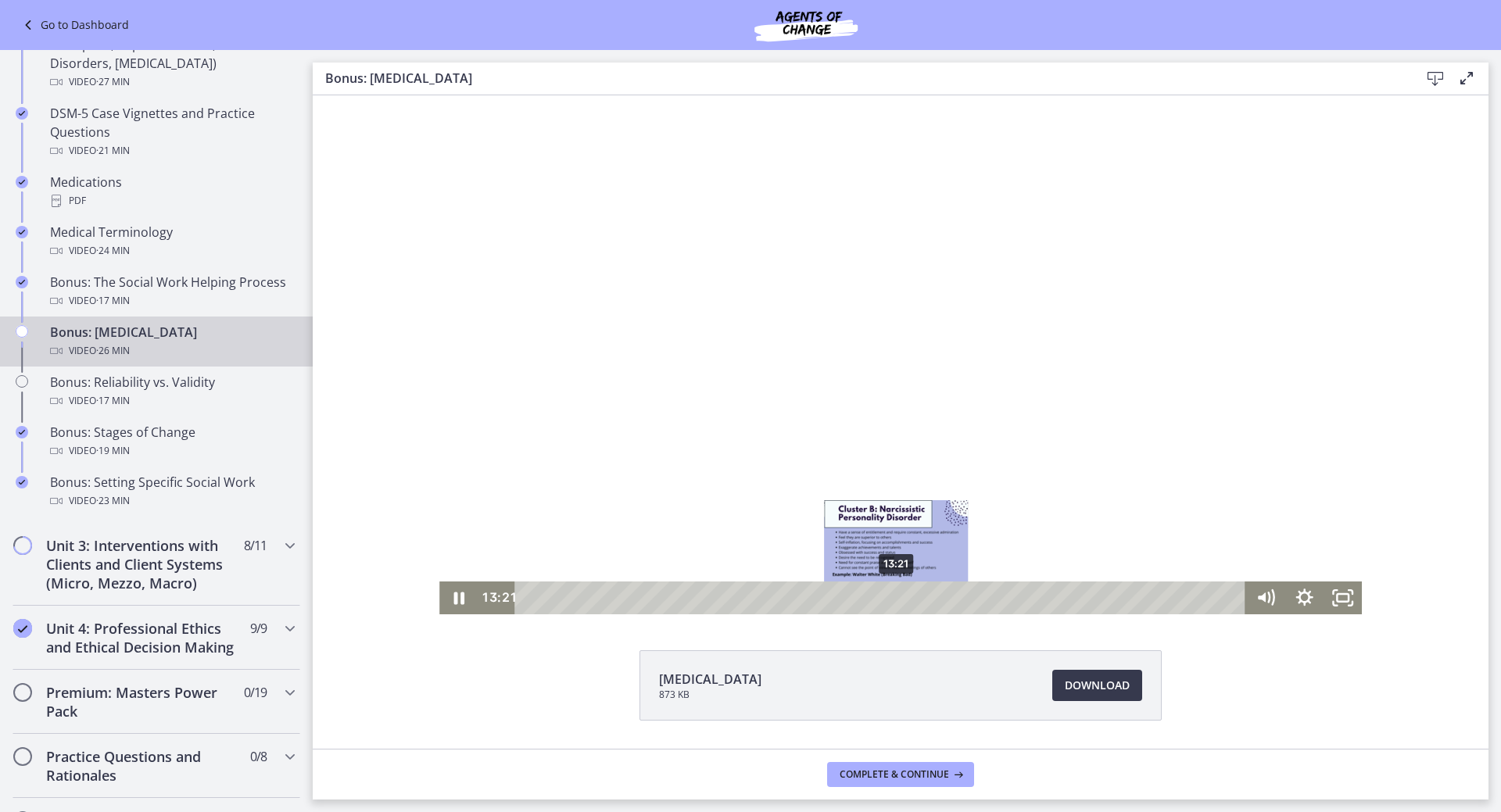
click at [999, 588] on div "13:21" at bounding box center [884, 598] width 708 height 33
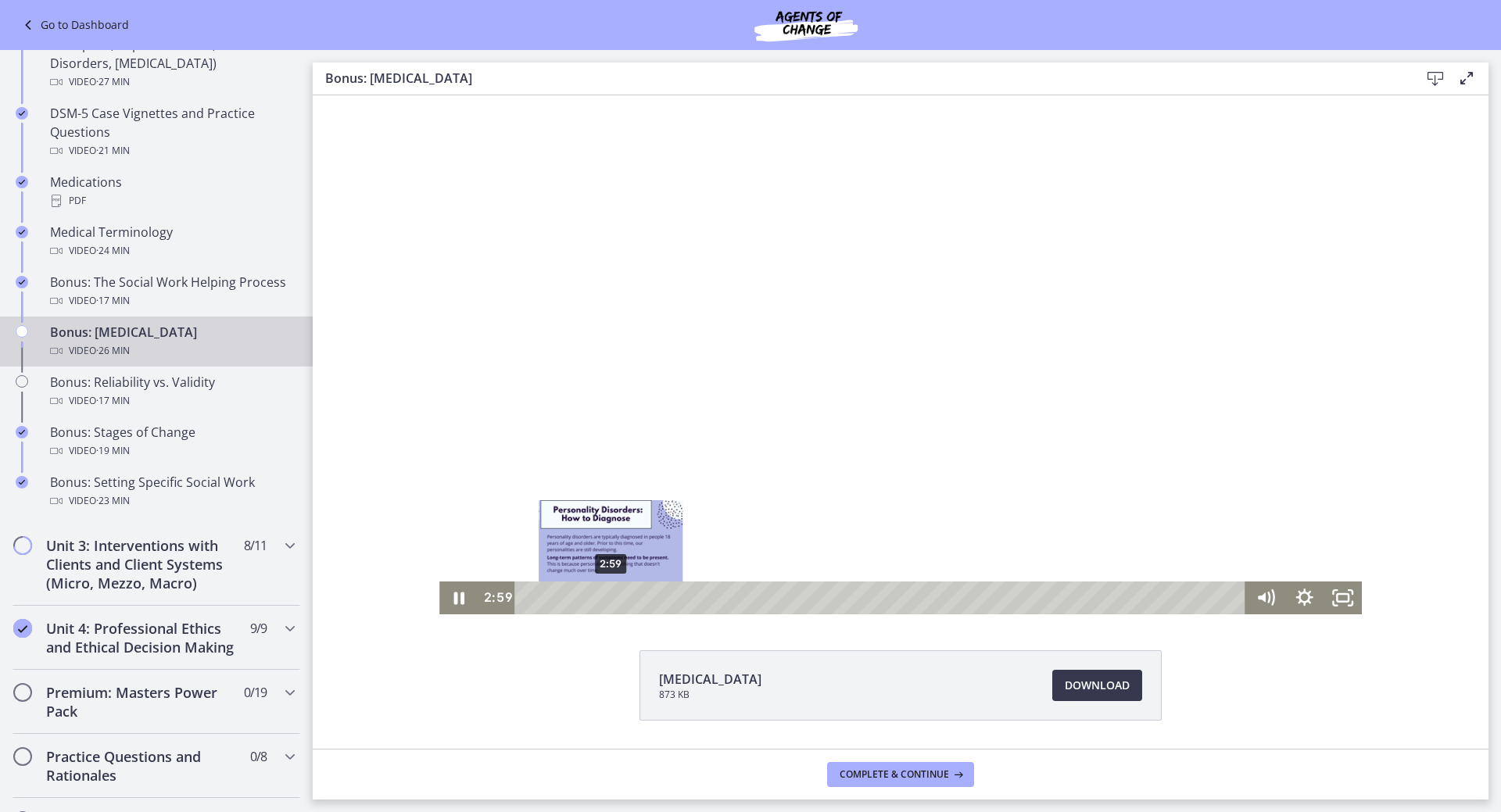
drag, startPoint x: 811, startPoint y: 593, endPoint x: 1003, endPoint y: 710, distance: 224.8
click at [605, 600] on div "2:59" at bounding box center [884, 598] width 708 height 33
click at [574, 602] on div "1:51" at bounding box center [884, 598] width 708 height 33
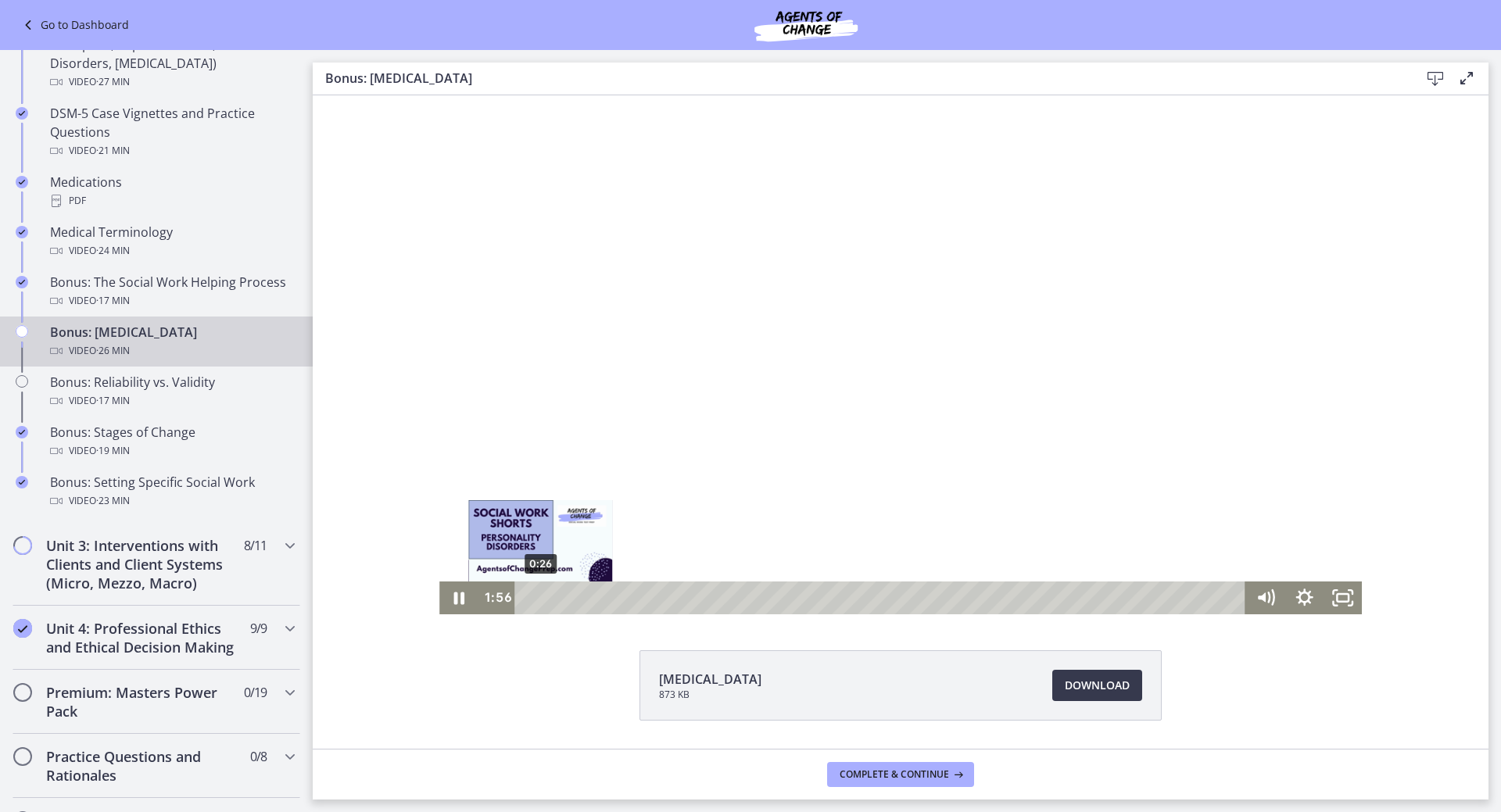
click at [535, 598] on div "0:26" at bounding box center [884, 598] width 708 height 33
click at [550, 597] on div "1:00" at bounding box center [884, 598] width 708 height 33
click at [568, 597] on div "1:37" at bounding box center [884, 598] width 708 height 33
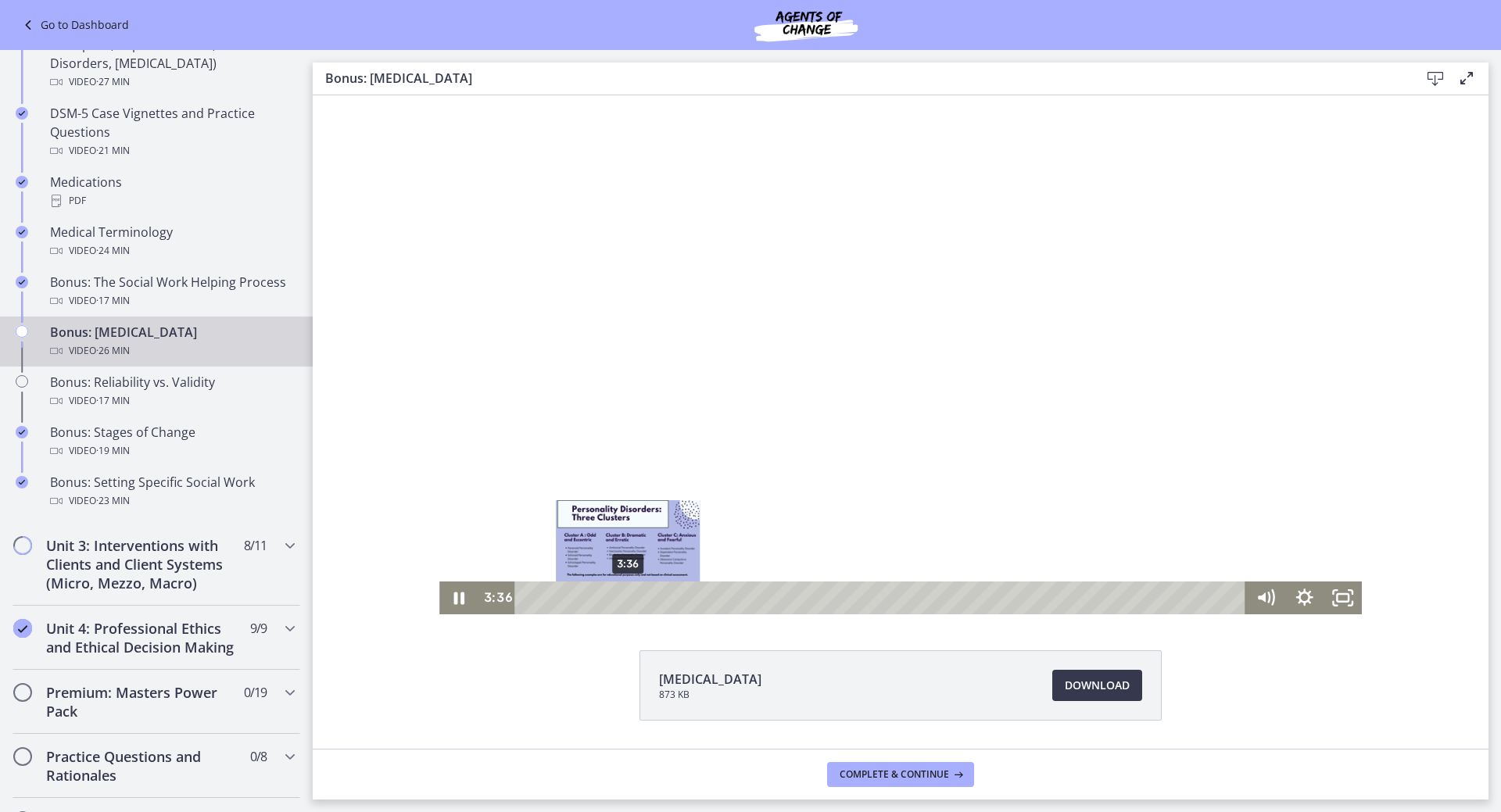
click at [623, 595] on div "3:36" at bounding box center [884, 598] width 708 height 33
click at [638, 596] on div "4:10" at bounding box center [884, 598] width 708 height 33
click at [654, 596] on div "4:46" at bounding box center [884, 598] width 708 height 33
click at [664, 596] on div "5:08" at bounding box center [884, 598] width 708 height 33
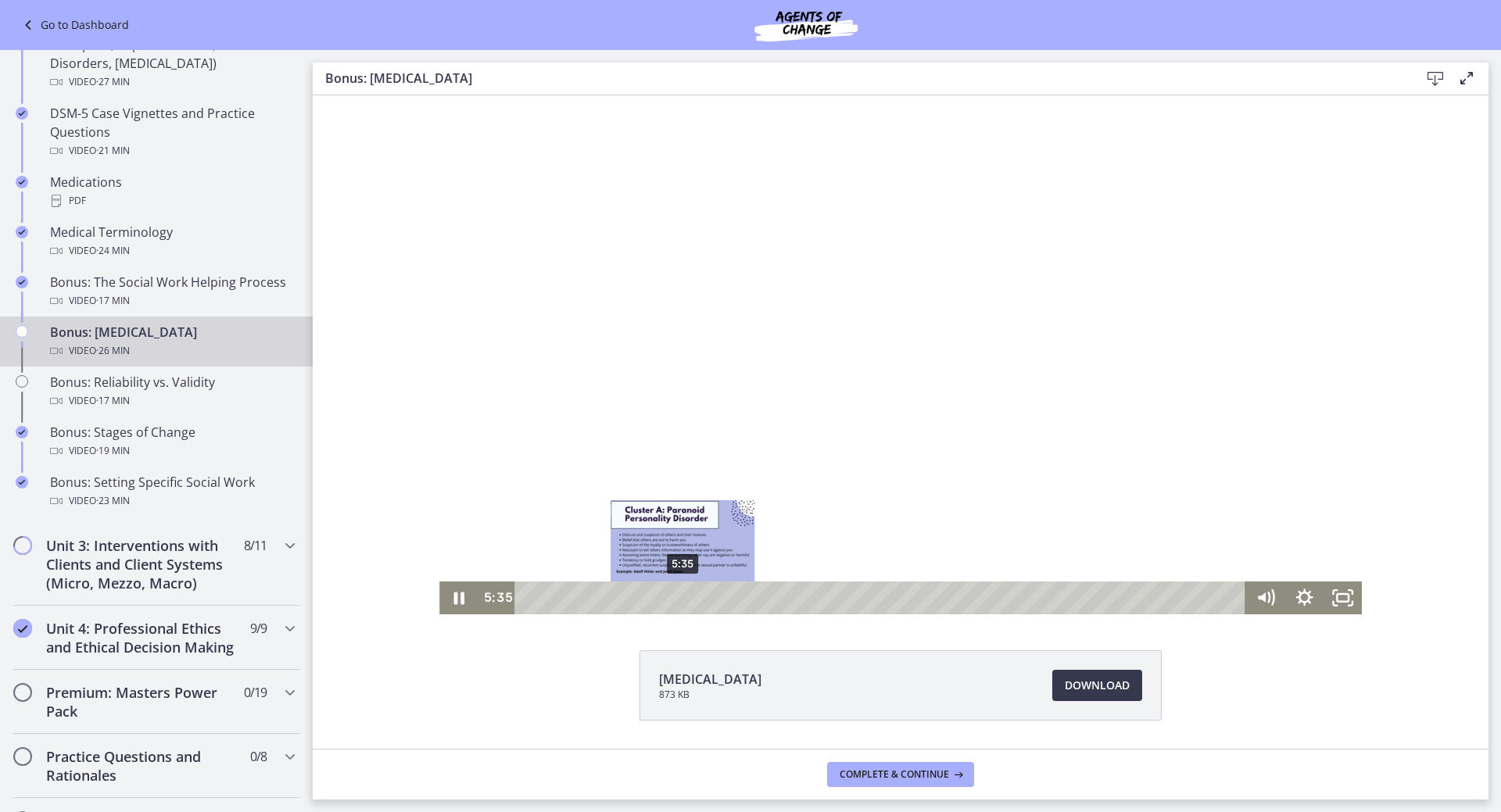
click at [677, 597] on div "5:35" at bounding box center [884, 598] width 708 height 33
click at [698, 593] on div "6:21" at bounding box center [884, 598] width 708 height 33
click at [705, 594] on div "6:36" at bounding box center [884, 598] width 708 height 33
click at [718, 593] on div "7:05" at bounding box center [884, 598] width 708 height 33
click at [730, 593] on div "7:31" at bounding box center [884, 598] width 708 height 33
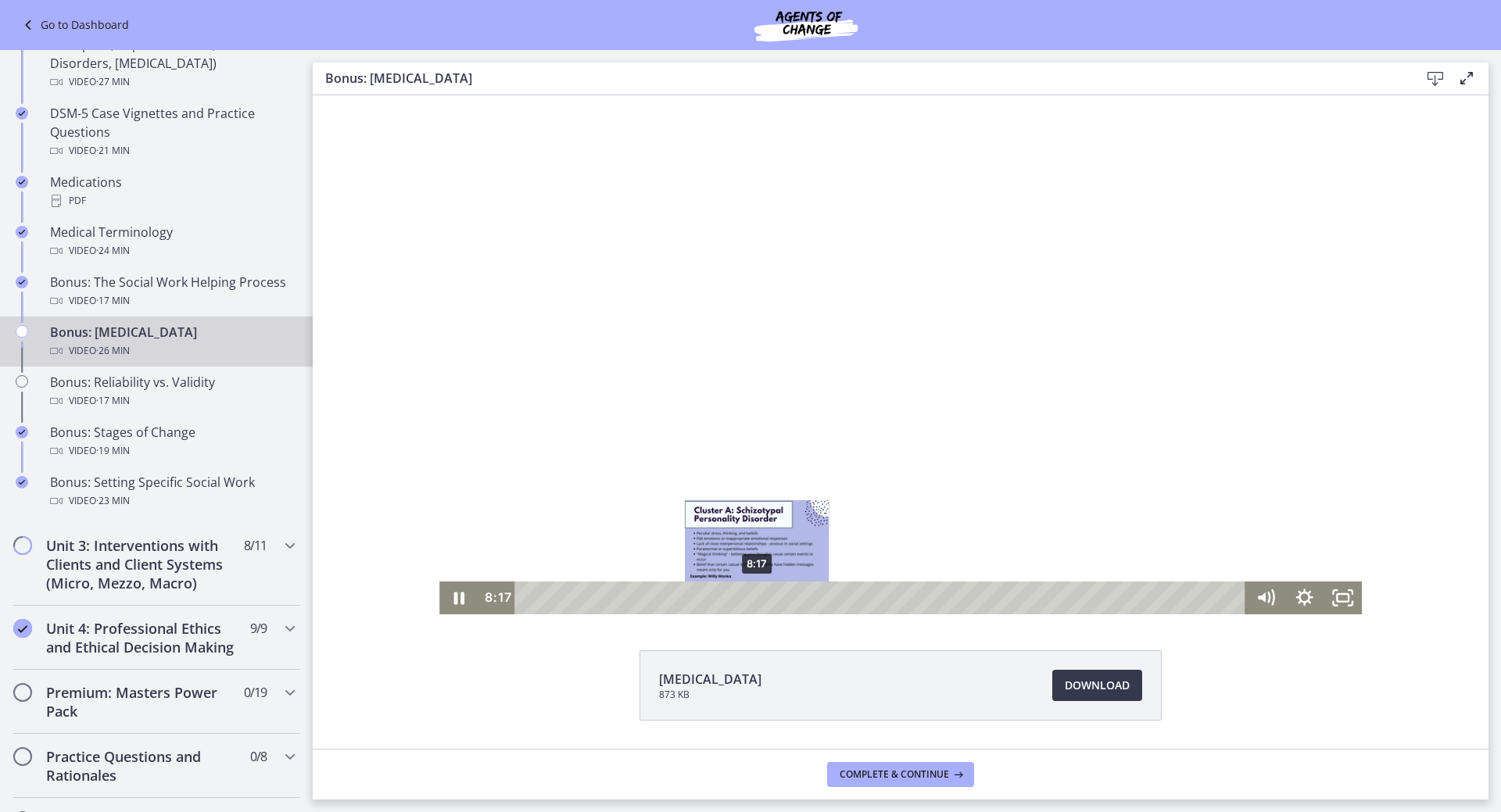
click at [752, 597] on div "8:17" at bounding box center [884, 598] width 708 height 33
click at [756, 596] on div "Playbar" at bounding box center [757, 598] width 11 height 11
click at [768, 596] on div "8:45" at bounding box center [884, 598] width 708 height 33
click at [778, 595] on div "9:14" at bounding box center [884, 598] width 708 height 33
click at [787, 593] on div "9:35" at bounding box center [884, 598] width 708 height 33
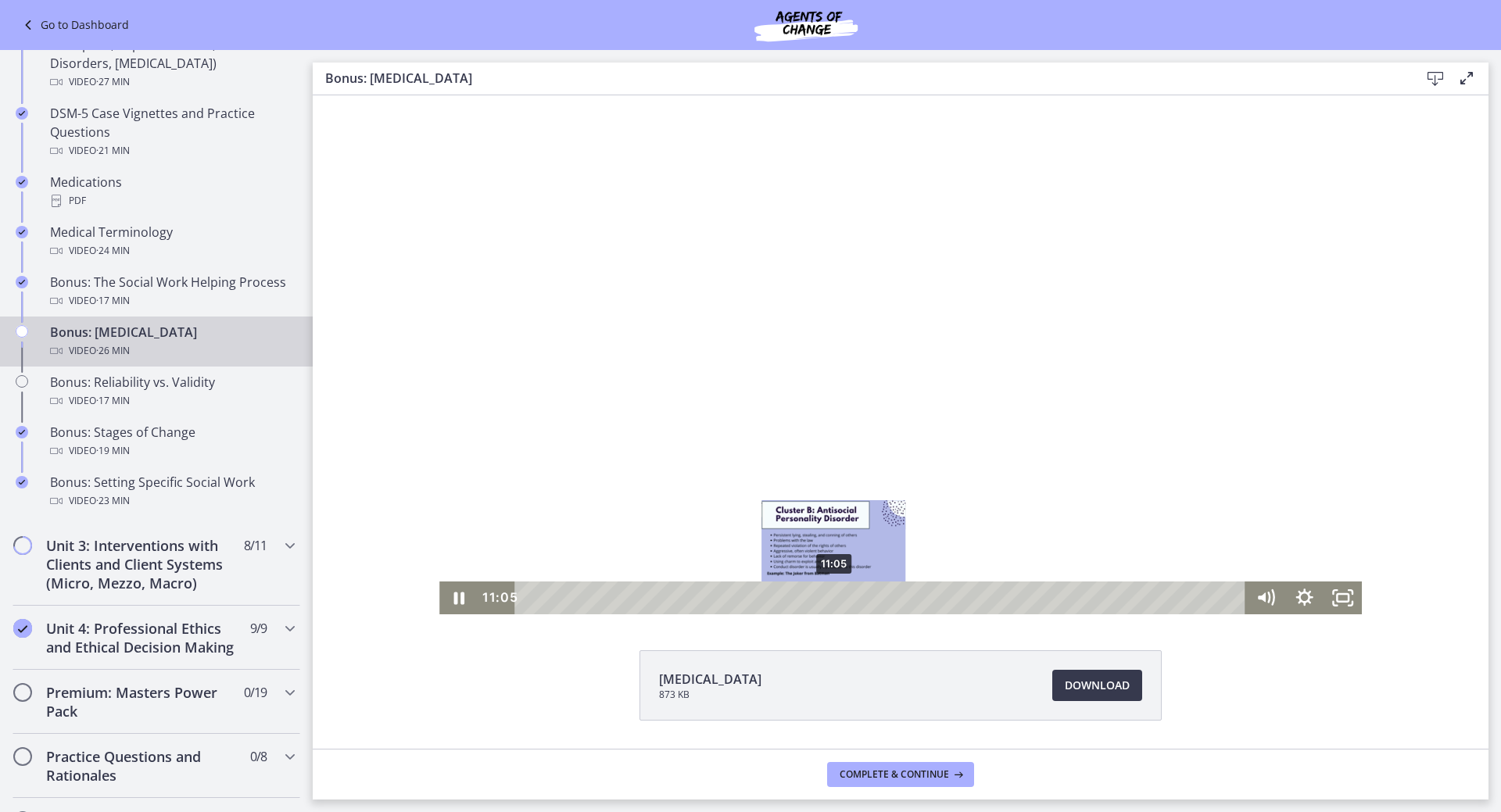
click at [829, 596] on div "11:05" at bounding box center [884, 598] width 708 height 33
click at [858, 597] on div "12:10" at bounding box center [884, 598] width 708 height 33
click at [870, 597] on div "12:33" at bounding box center [884, 598] width 708 height 33
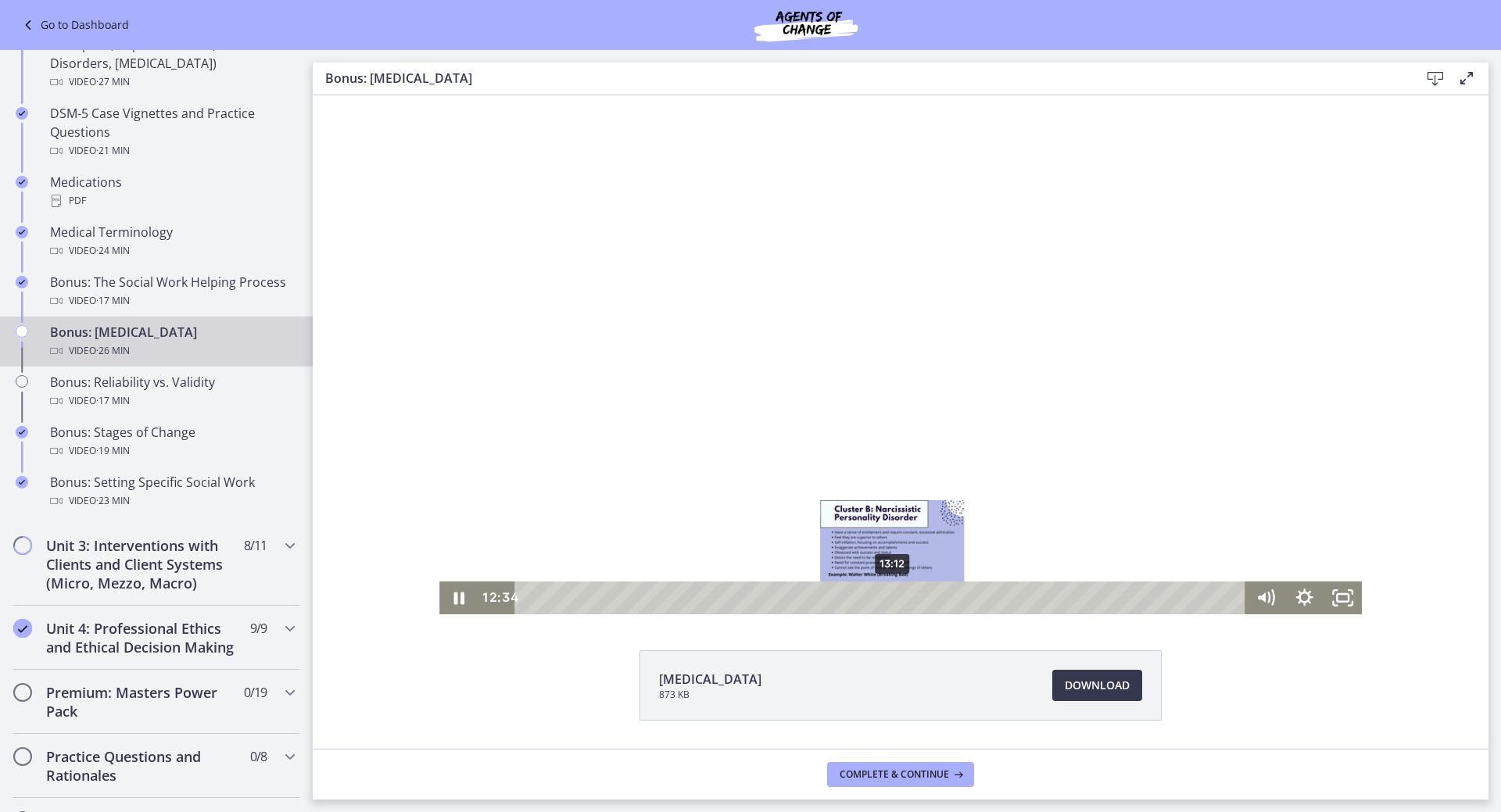
click at [887, 597] on div "13:12" at bounding box center [884, 598] width 708 height 33
click at [917, 598] on div "14:19" at bounding box center [884, 598] width 708 height 33
click at [932, 597] on div "14:49" at bounding box center [884, 598] width 708 height 33
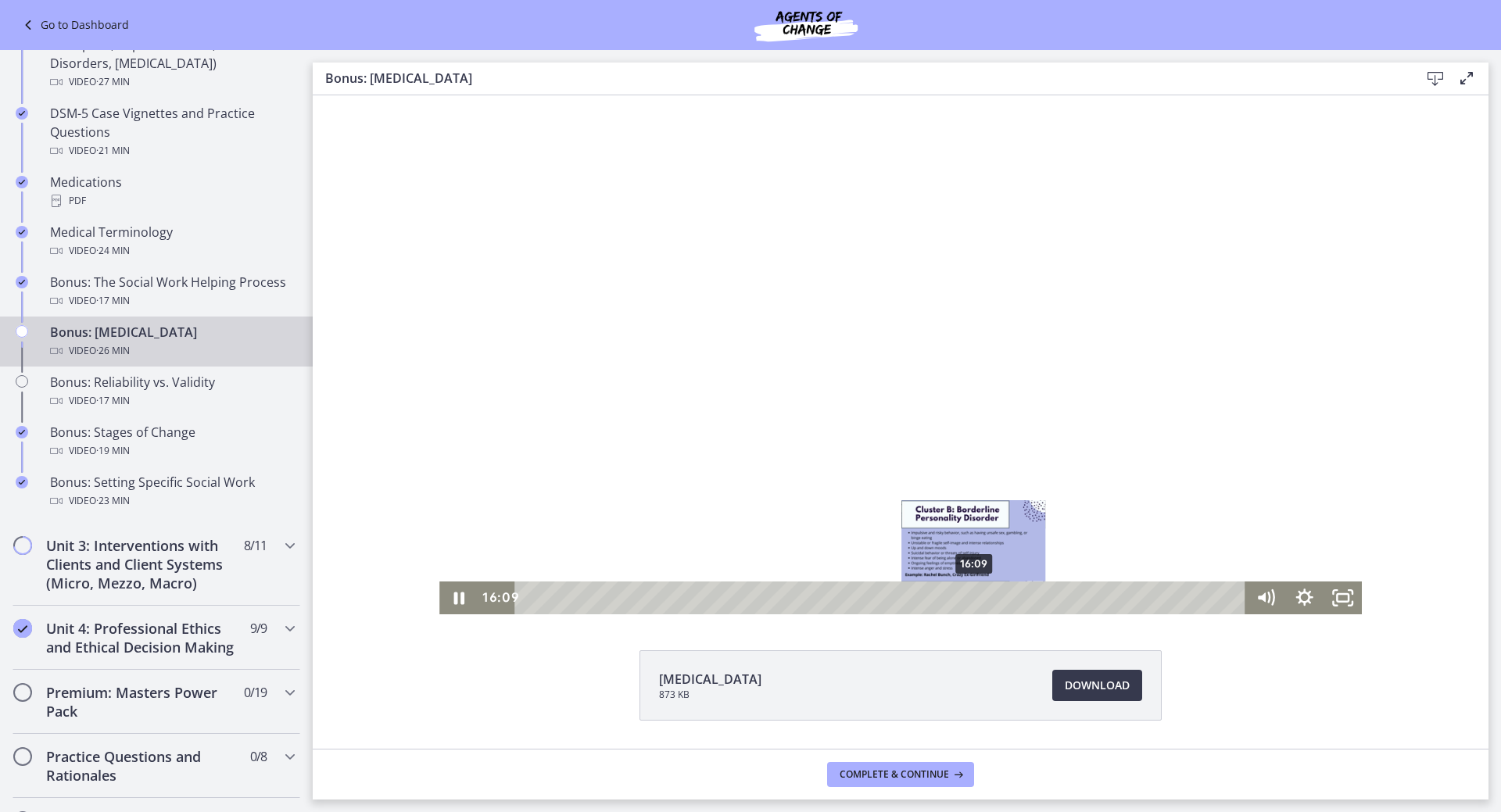
click at [969, 597] on div "16:09" at bounding box center [884, 598] width 708 height 33
click at [984, 595] on div "16:43" at bounding box center [884, 598] width 708 height 33
click at [1017, 595] on div "17:55" at bounding box center [884, 598] width 708 height 33
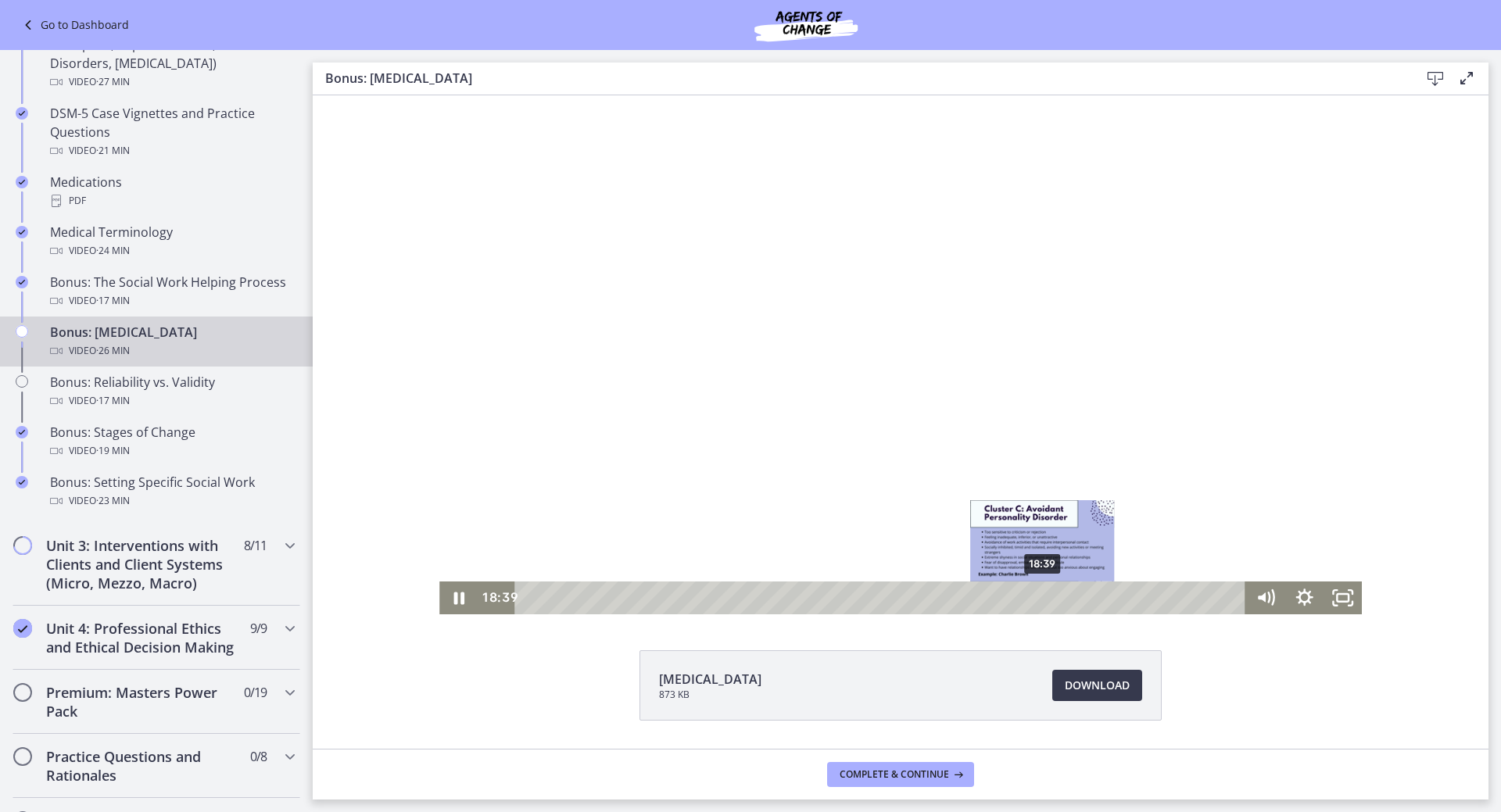
click at [1037, 595] on div "18:39" at bounding box center [884, 598] width 708 height 33
click at [1070, 594] on div "19:50" at bounding box center [884, 598] width 708 height 33
click at [1084, 595] on div "20:21" at bounding box center [884, 598] width 708 height 33
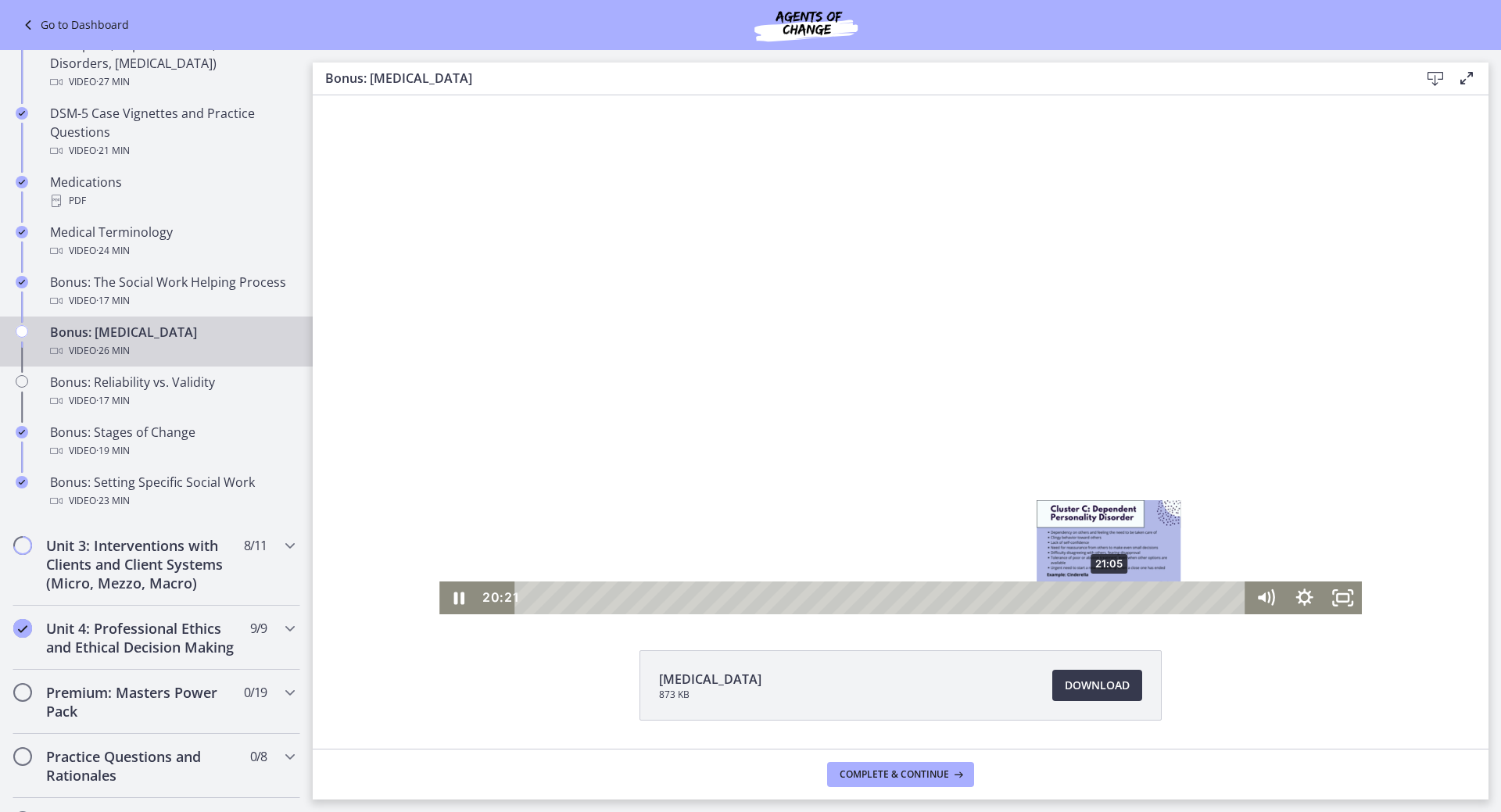
click at [1104, 593] on div "21:05" at bounding box center [884, 598] width 708 height 33
click at [1234, 595] on div "25:41" at bounding box center [884, 598] width 708 height 33
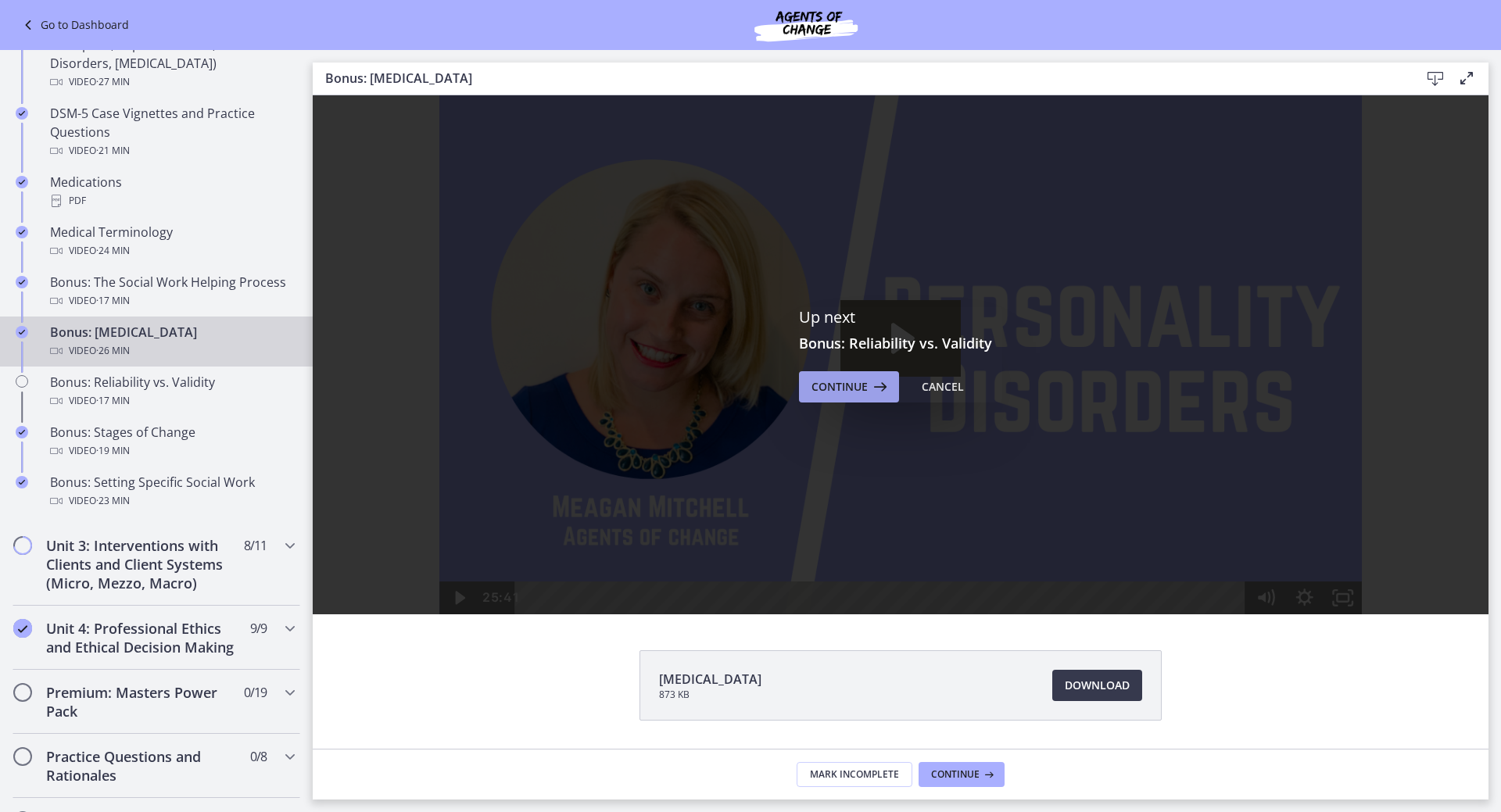
click at [859, 383] on span "Continue" at bounding box center [839, 386] width 57 height 19
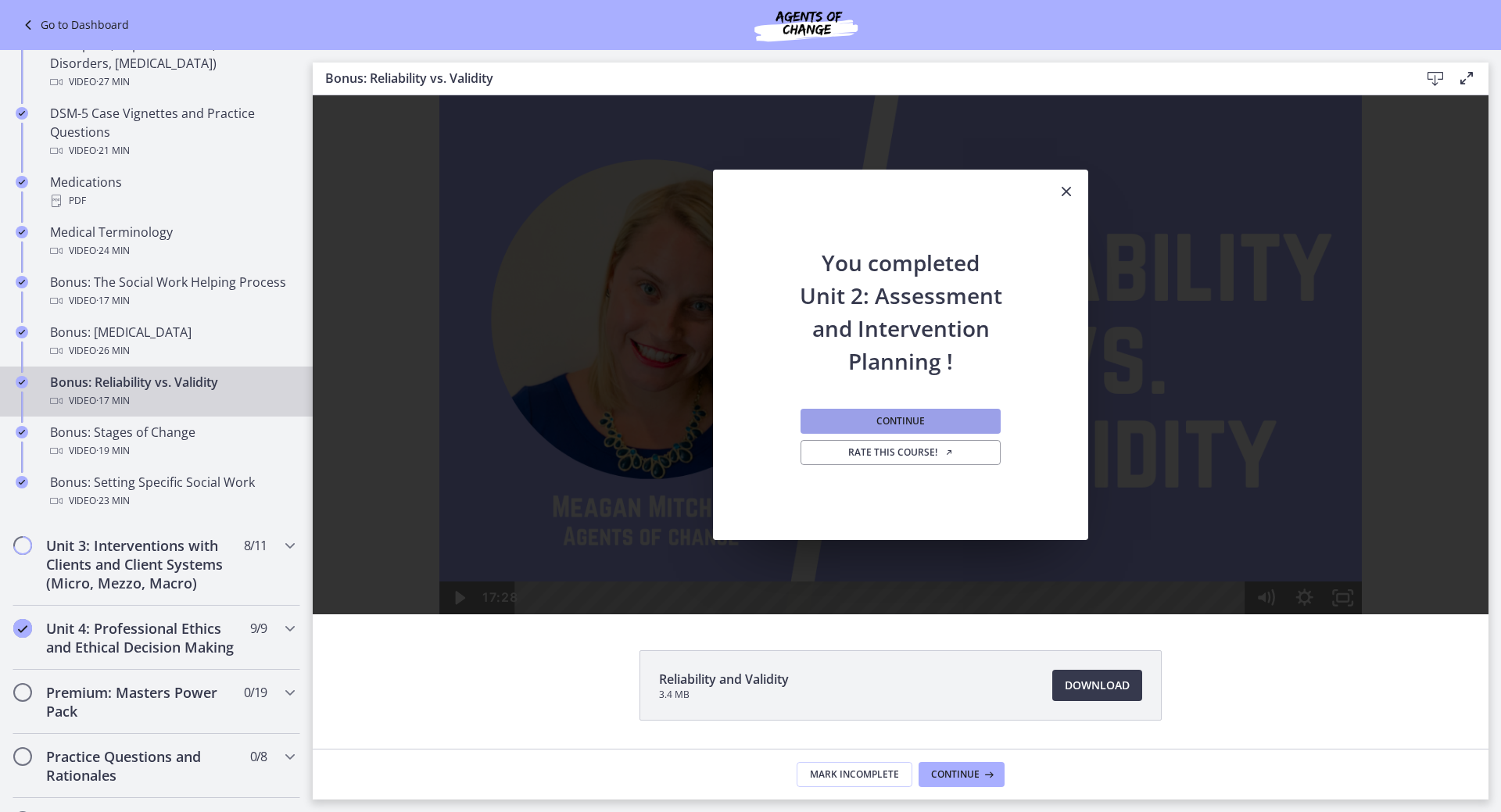
click at [870, 425] on button "Continue" at bounding box center [901, 421] width 200 height 25
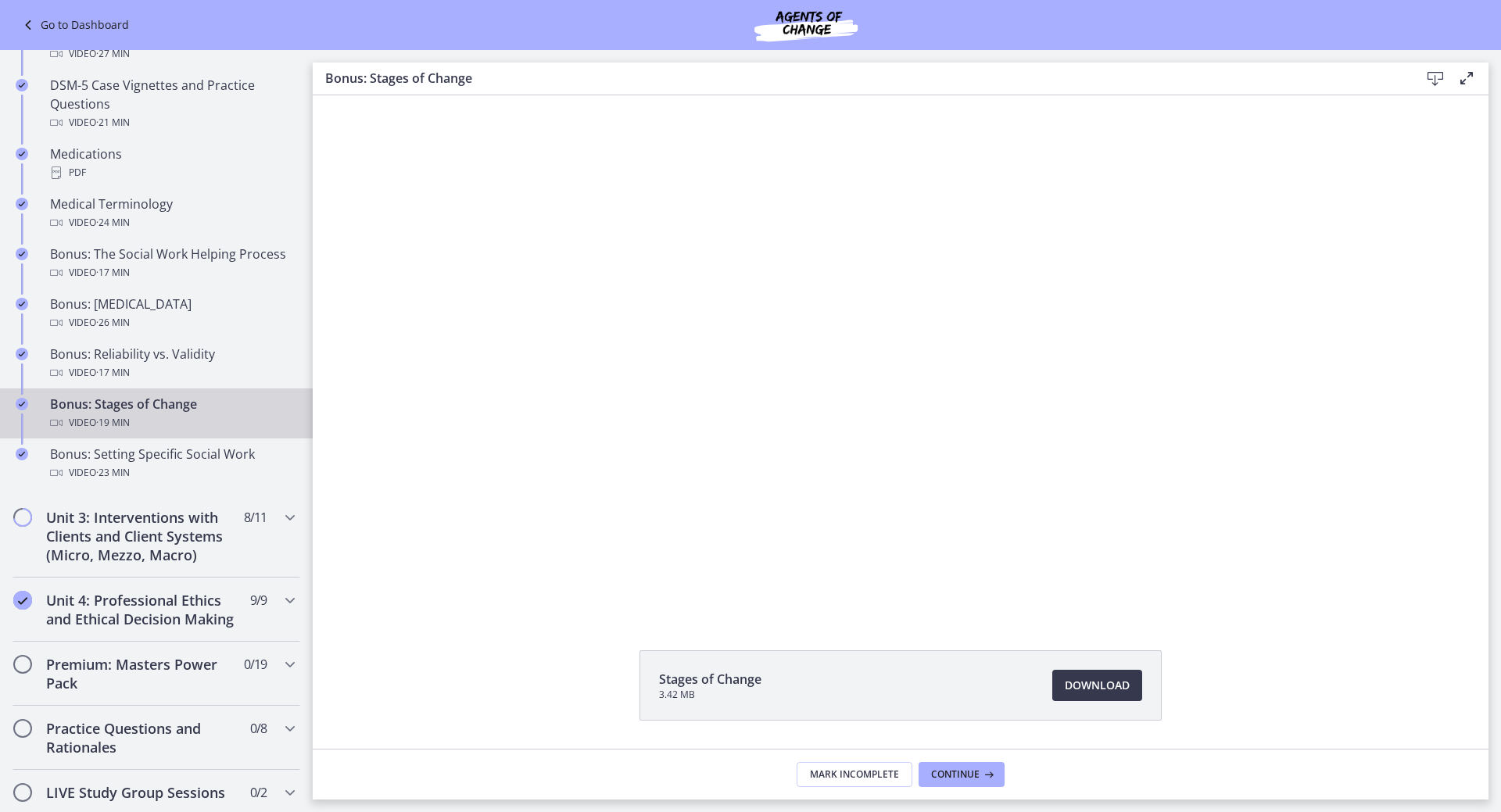
scroll to position [1094, 0]
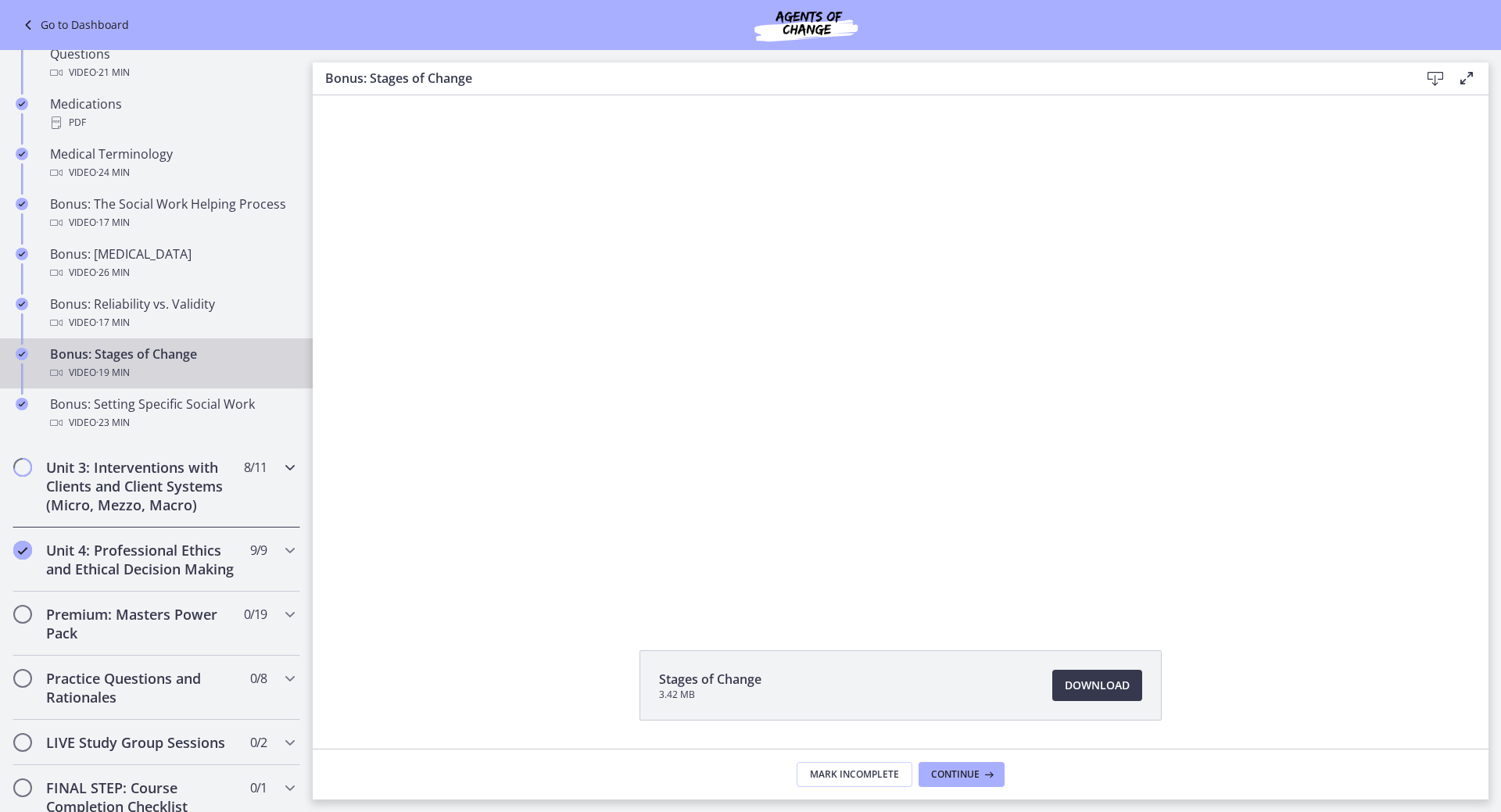
click at [156, 491] on h2 "Unit 3: Interventions with Clients and Client Systems (Micro, Mezzo, Macro)" at bounding box center [141, 486] width 190 height 57
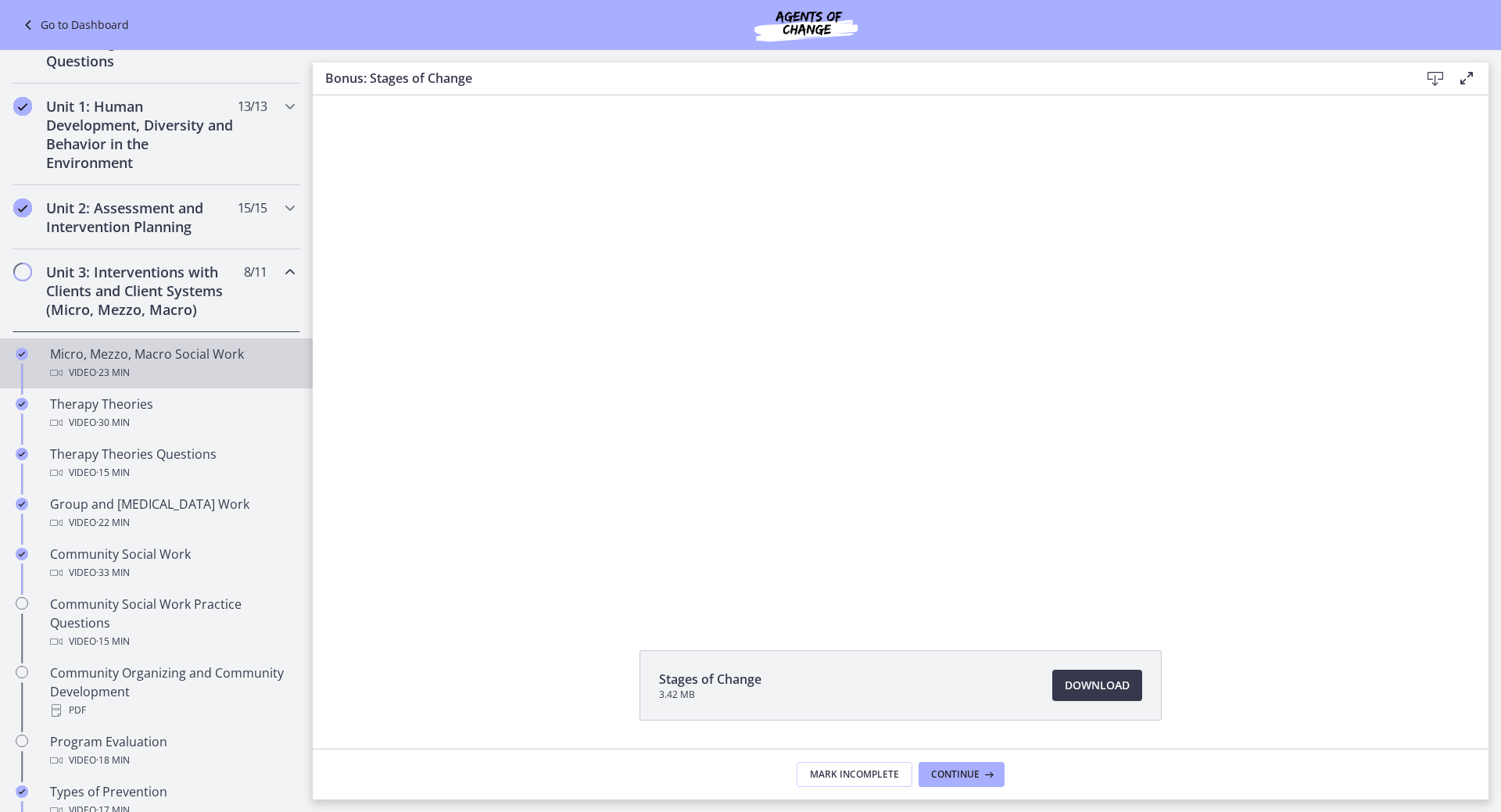
scroll to position [416, 0]
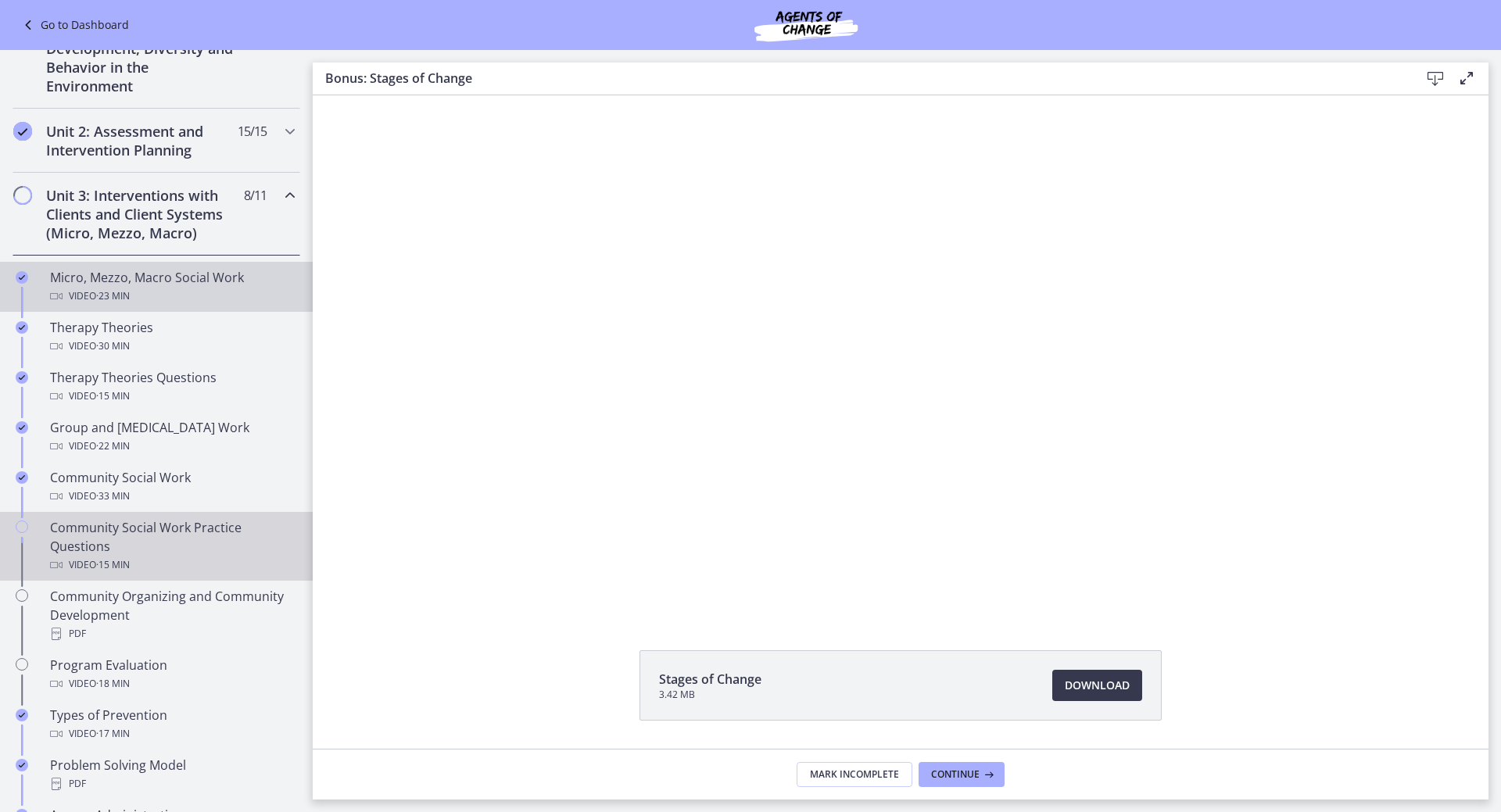
click at [193, 520] on div "Community Social Work Practice Questions Video · 15 min" at bounding box center [171, 546] width 244 height 57
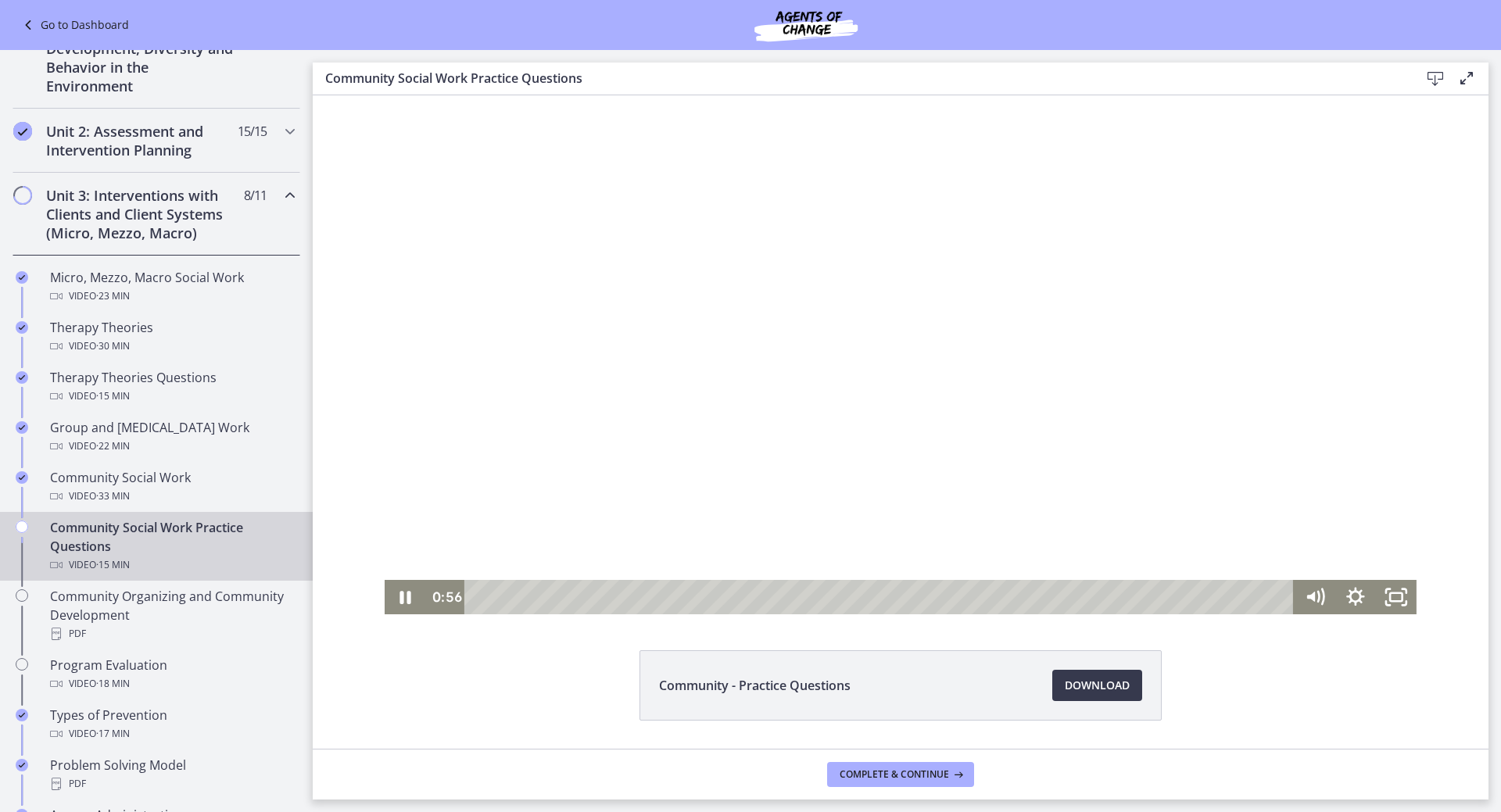
click at [928, 475] on div at bounding box center [900, 355] width 1032 height 519
click at [948, 465] on div at bounding box center [900, 355] width 1032 height 519
click at [1344, 593] on icon "Show settings menu" at bounding box center [1356, 597] width 41 height 35
click at [1343, 524] on span "Speed" at bounding box center [1329, 528] width 50 height 35
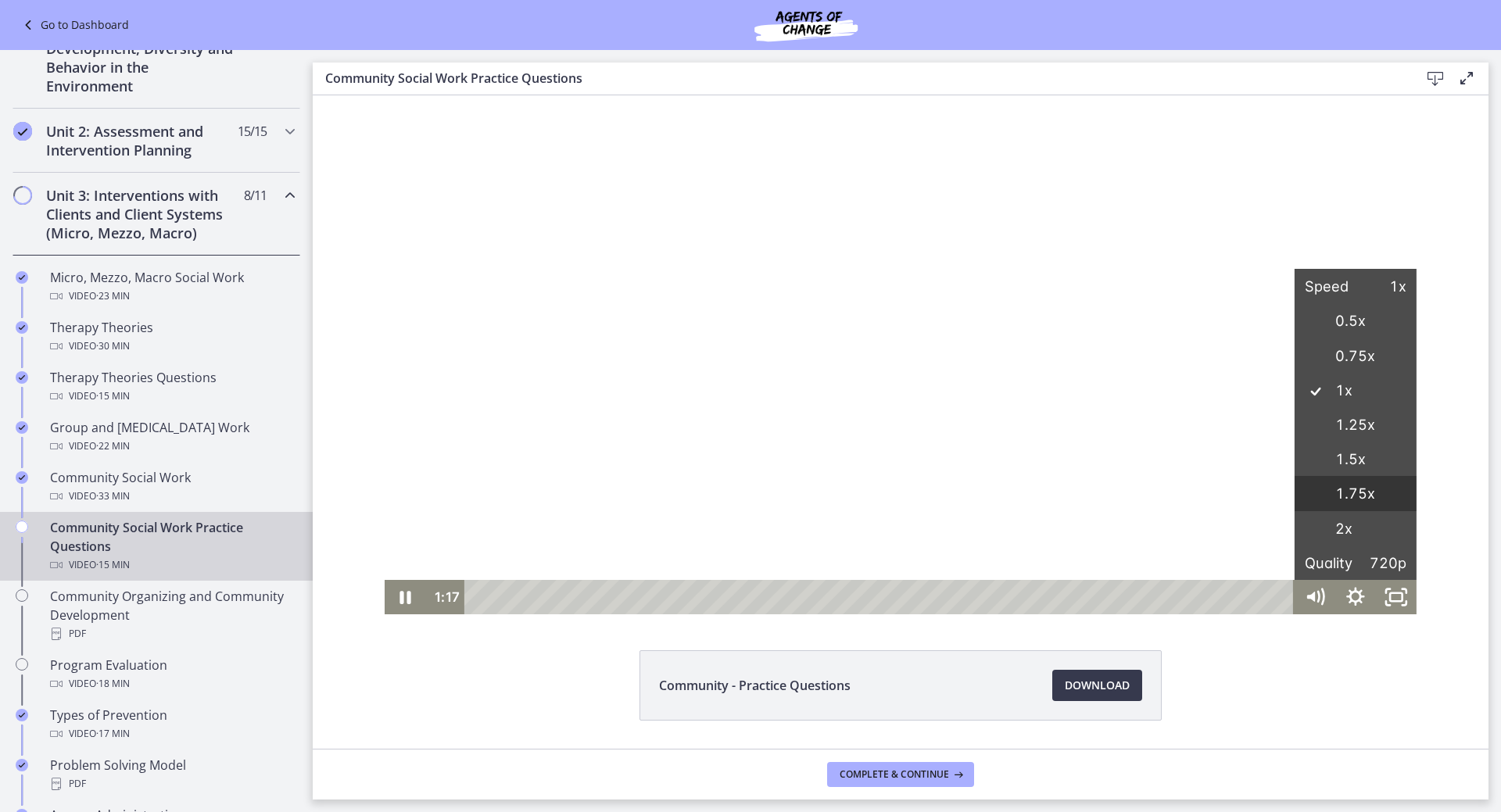
click at [1337, 490] on label "1.75x" at bounding box center [1356, 494] width 122 height 36
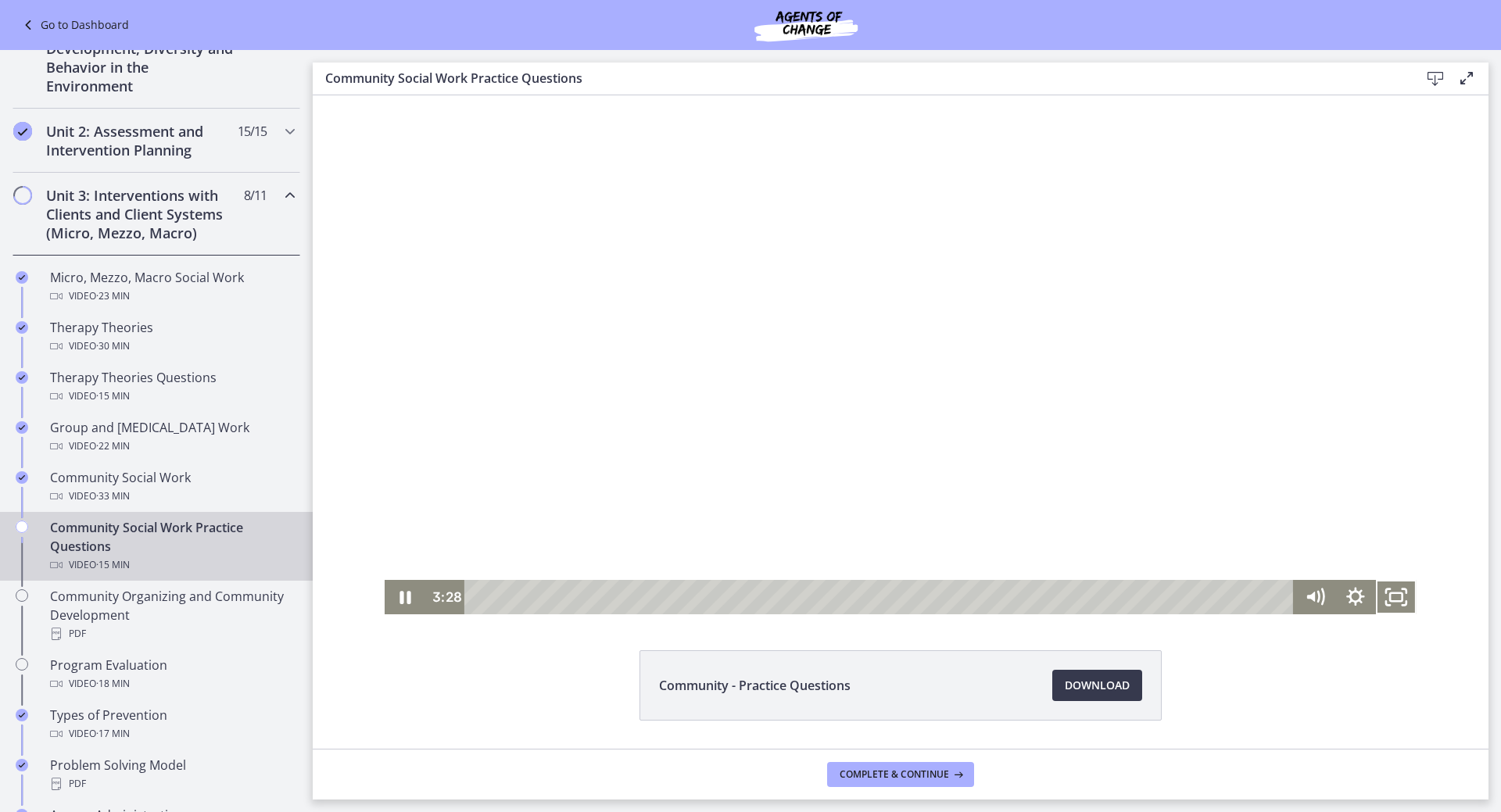
click at [1376, 580] on button "Fullscreen" at bounding box center [1397, 597] width 41 height 35
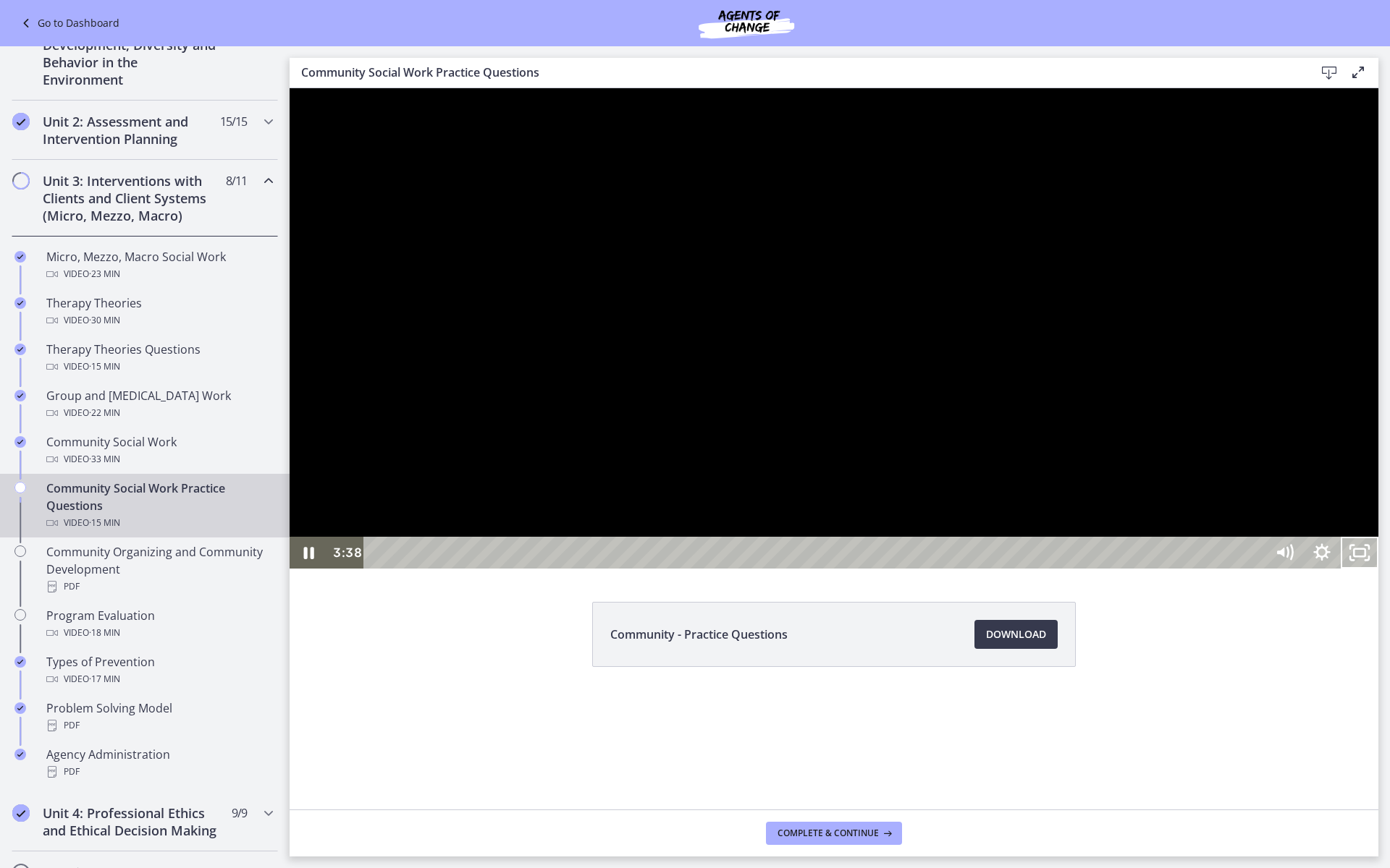
click at [1115, 569] on div at bounding box center [834, 329] width 1089 height 480
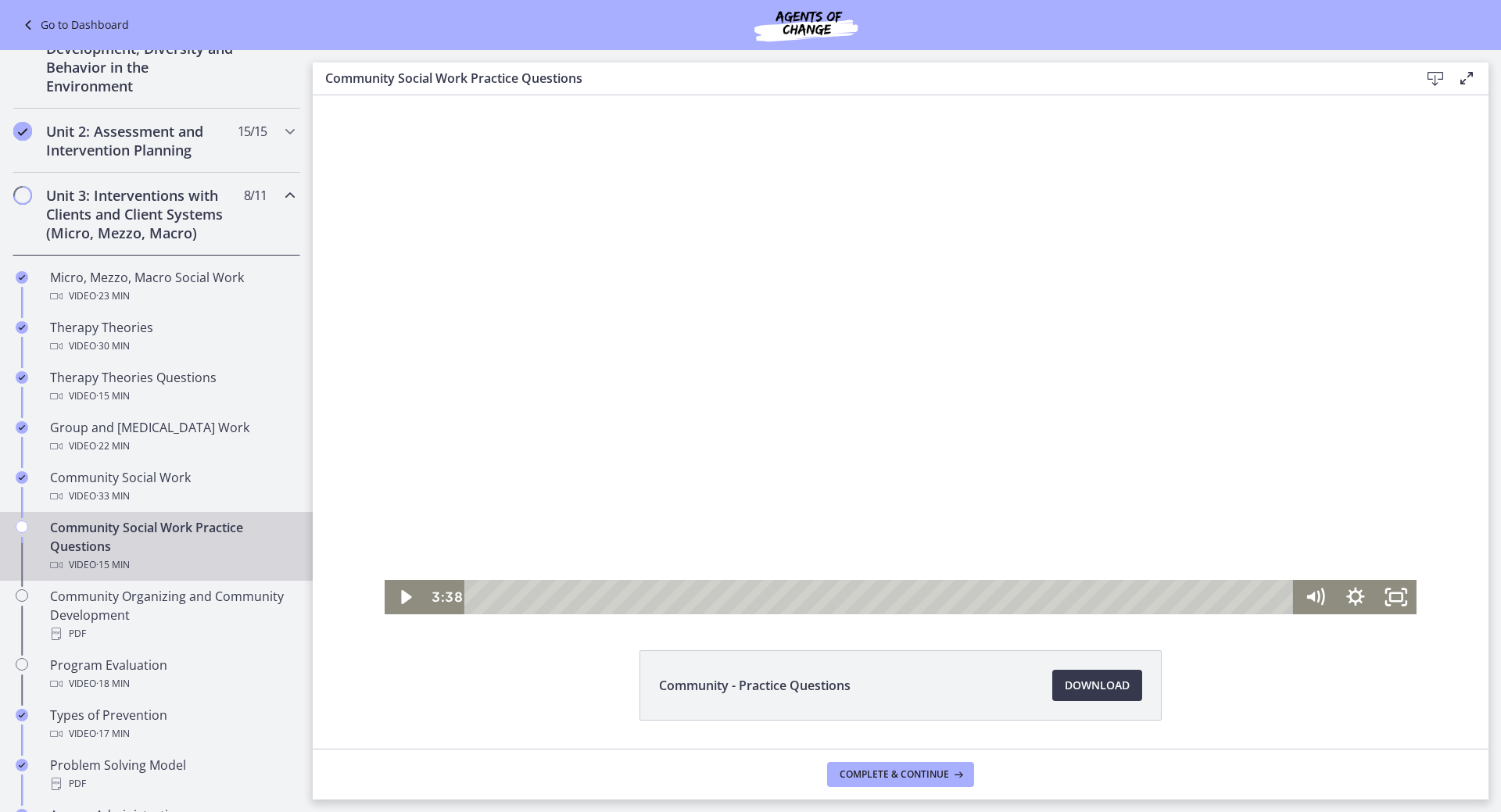
click at [724, 421] on div at bounding box center [900, 355] width 1032 height 519
